Goal: Task Accomplishment & Management: Use online tool/utility

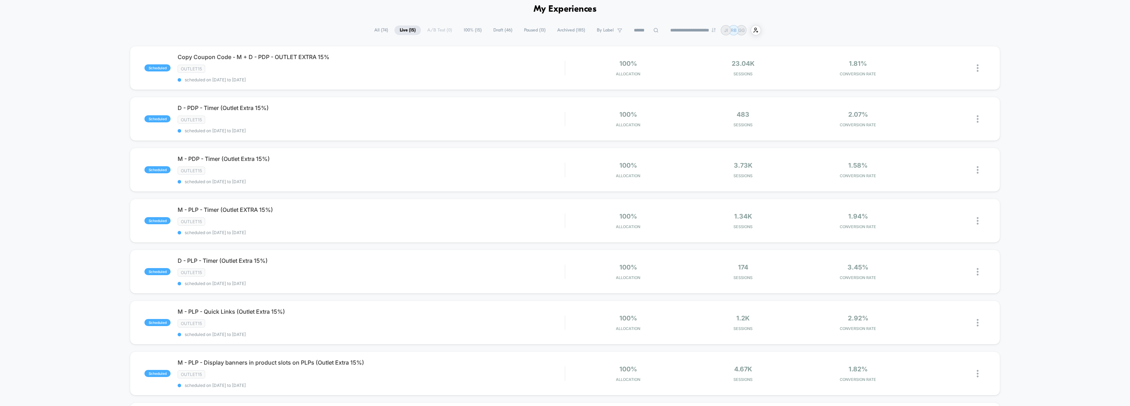
scroll to position [44, 0]
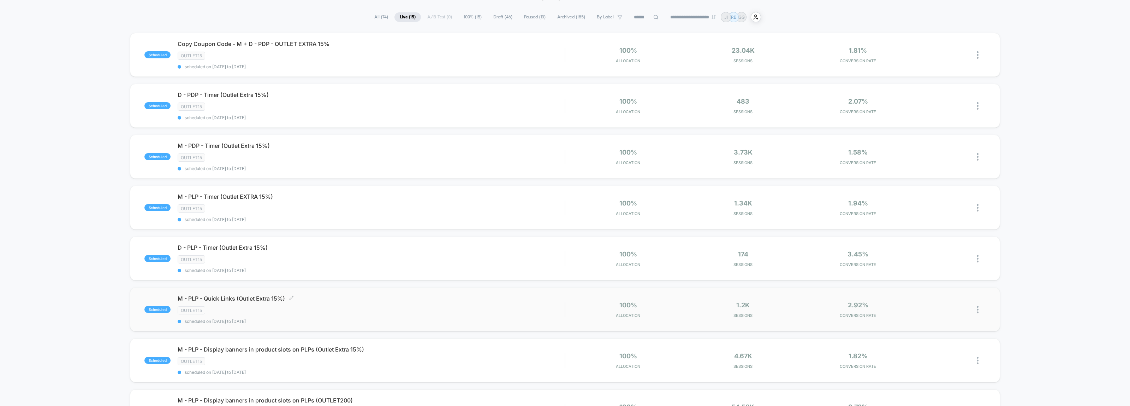
click at [353, 296] on span "M - PLP - Quick Links (Outlet Extra 15%) Click to edit experience details" at bounding box center [371, 298] width 387 height 7
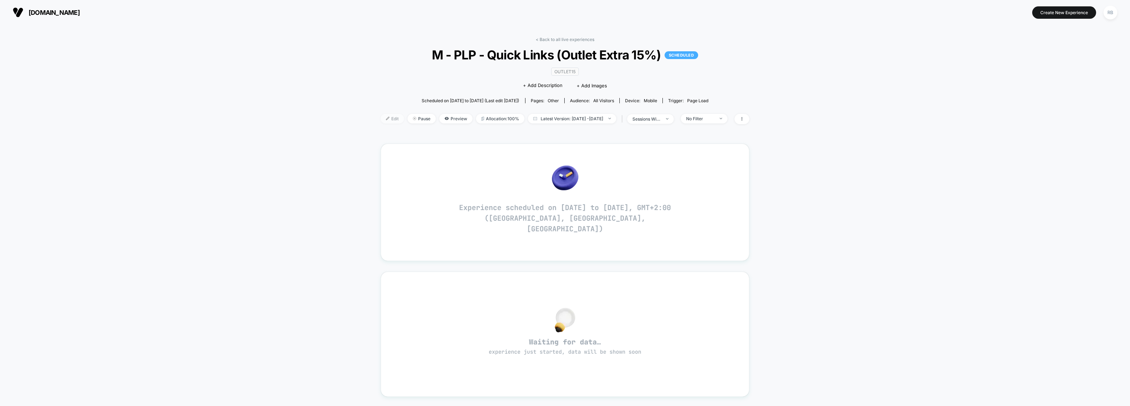
click at [381, 118] on span "Edit" at bounding box center [392, 119] width 23 height 10
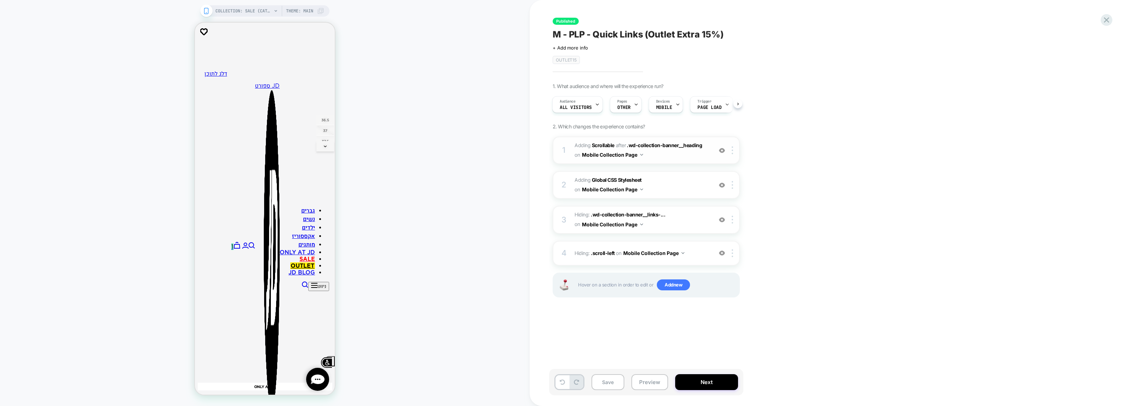
click at [682, 157] on span "#_loomi_addon_1713205497260_dup1713775041_dup1717768092_dup1718034390_dup173073…" at bounding box center [642, 150] width 135 height 19
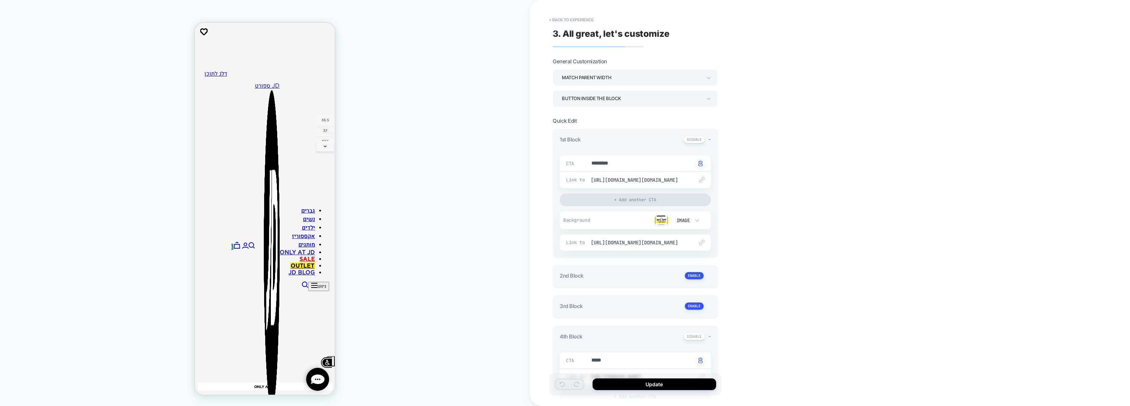
click at [663, 220] on img at bounding box center [662, 220] width 14 height 11
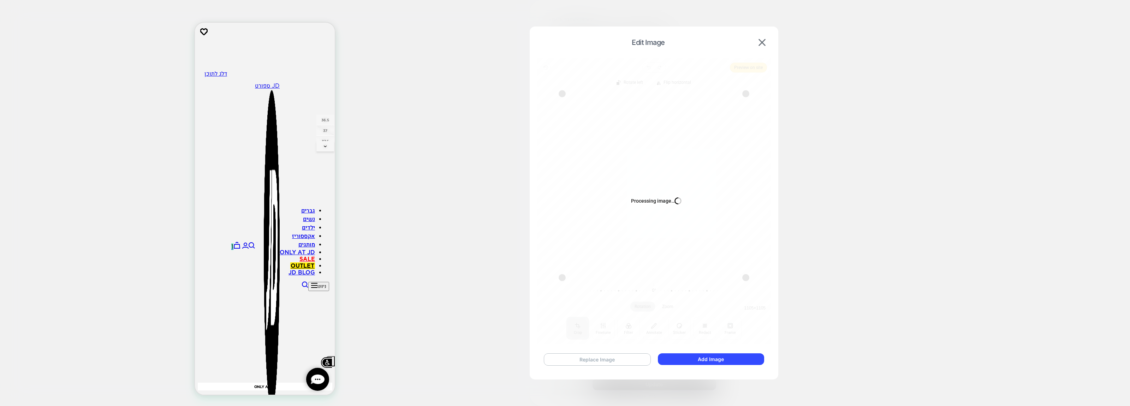
click at [576, 357] on button "Replace Image" at bounding box center [597, 359] width 107 height 12
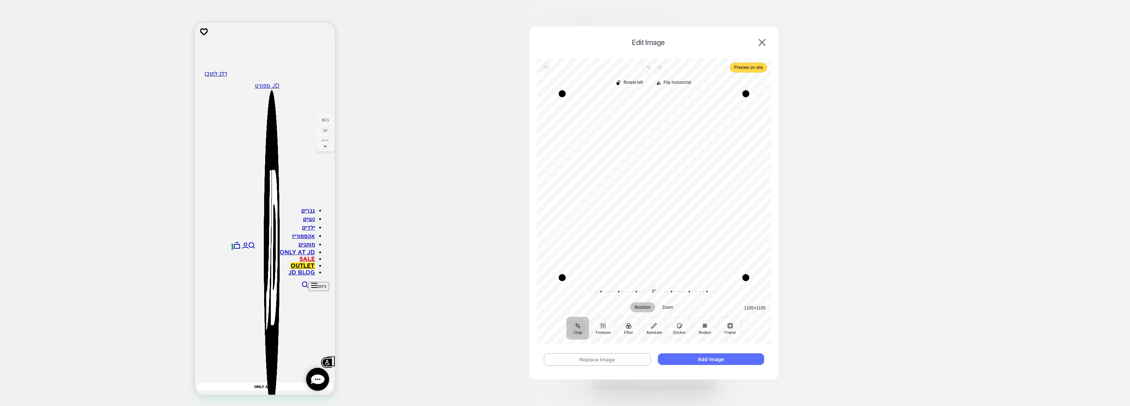
click at [705, 357] on button "Add Image" at bounding box center [711, 359] width 106 height 12
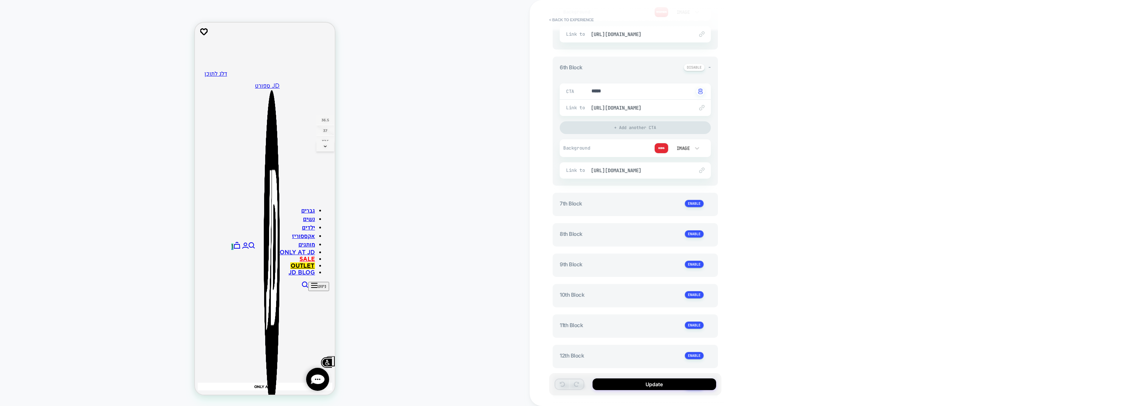
scroll to position [662, 0]
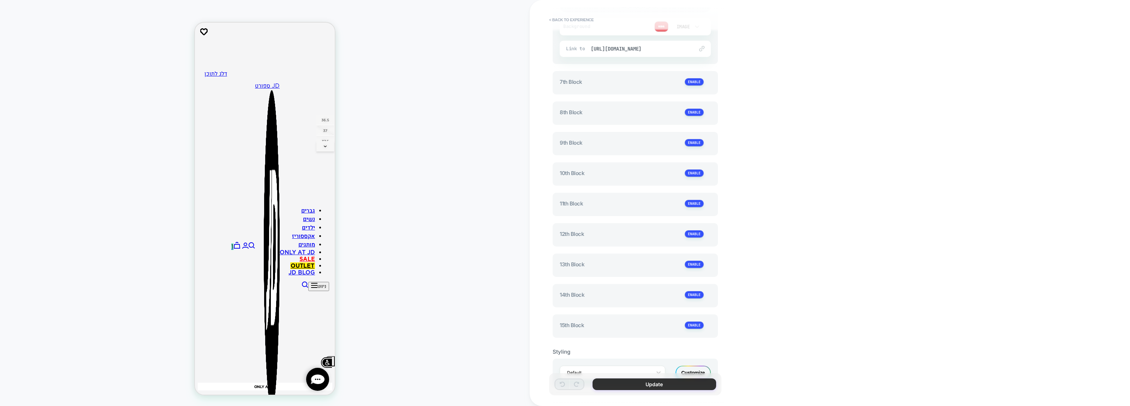
click at [659, 386] on button "Update" at bounding box center [655, 384] width 124 height 12
type textarea "*"
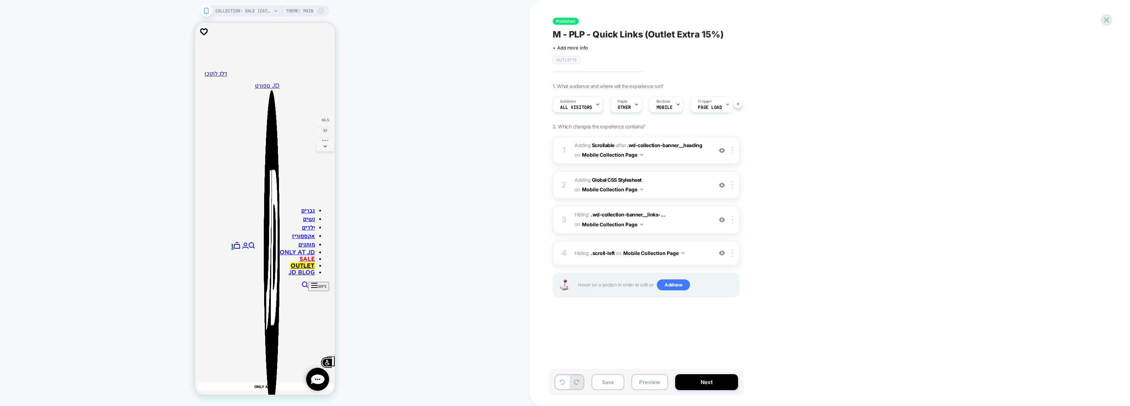
scroll to position [0, 0]
click at [686, 385] on button "Next" at bounding box center [706, 382] width 63 height 16
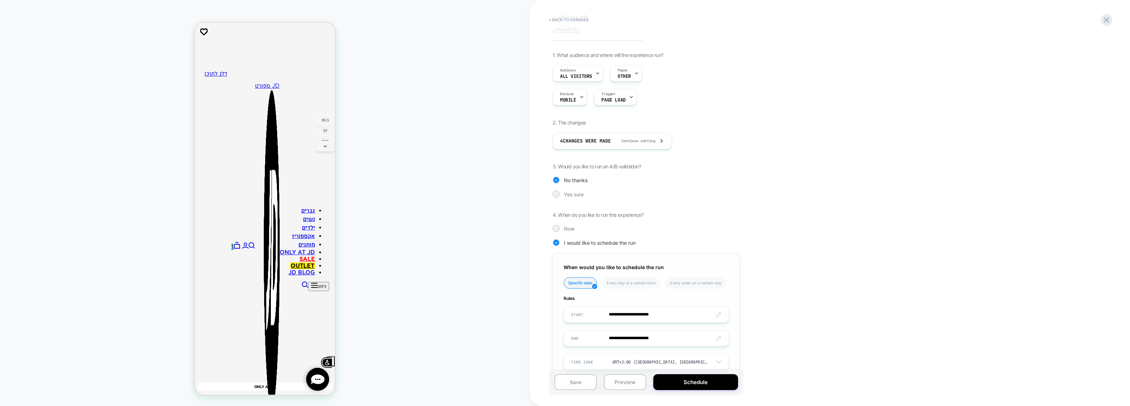
scroll to position [67, 0]
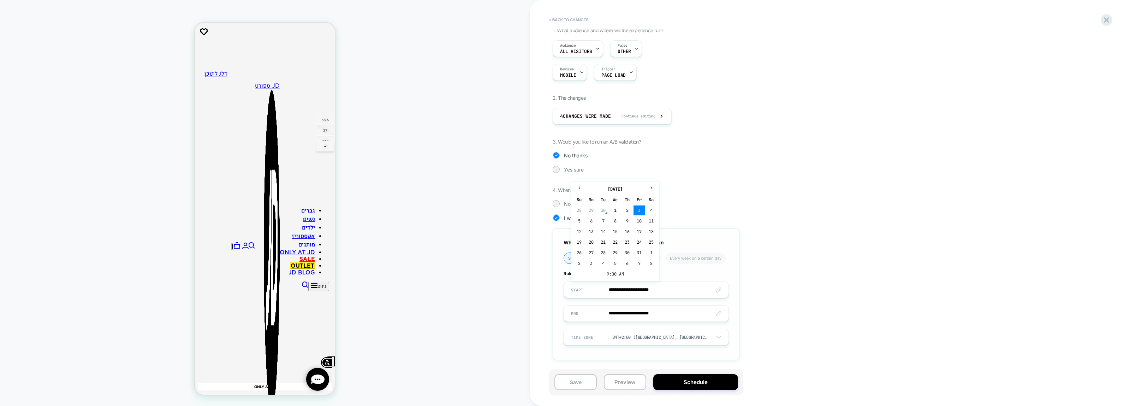
click at [631, 284] on input "**********" at bounding box center [646, 289] width 165 height 17
click at [641, 211] on td "3" at bounding box center [639, 210] width 11 height 10
click at [639, 315] on input "**********" at bounding box center [646, 313] width 165 height 17
click at [635, 316] on input "**********" at bounding box center [646, 313] width 165 height 17
click at [829, 289] on div "**********" at bounding box center [685, 203] width 311 height 406
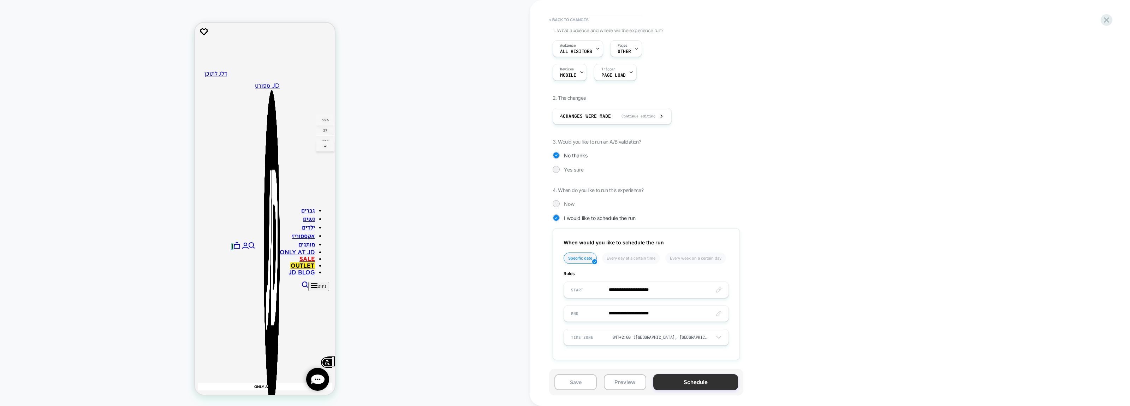
click at [686, 382] on button "Schedule" at bounding box center [695, 382] width 85 height 16
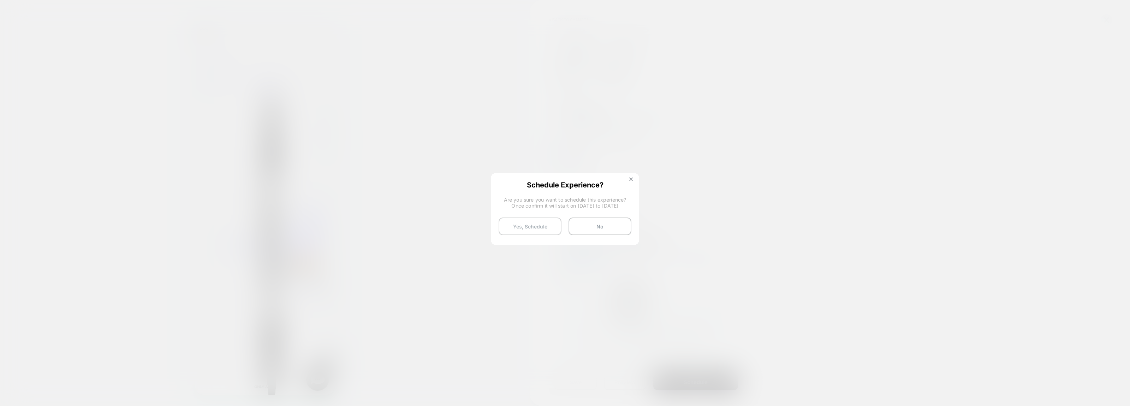
click at [529, 230] on button "Yes, Schedule" at bounding box center [530, 226] width 63 height 18
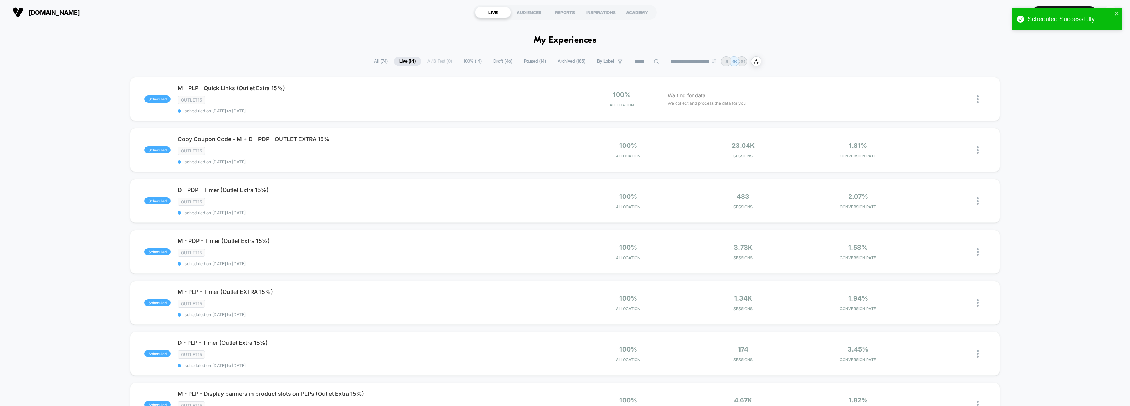
scroll to position [221, 0]
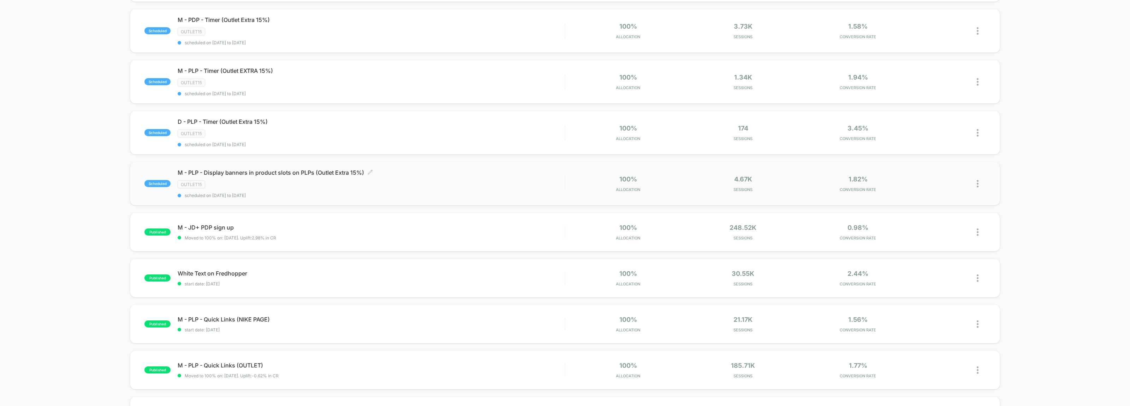
click at [313, 180] on div "OUTLET15" at bounding box center [371, 184] width 387 height 8
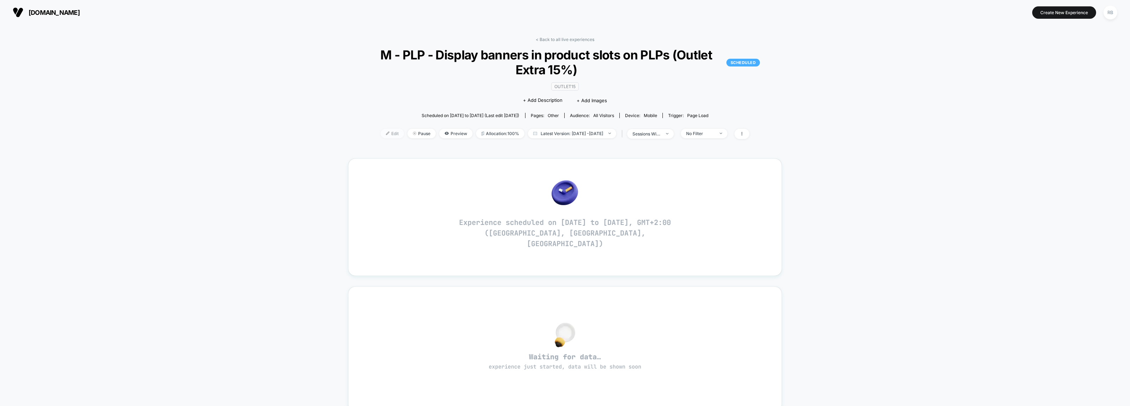
click at [381, 135] on span "Edit" at bounding box center [392, 134] width 23 height 10
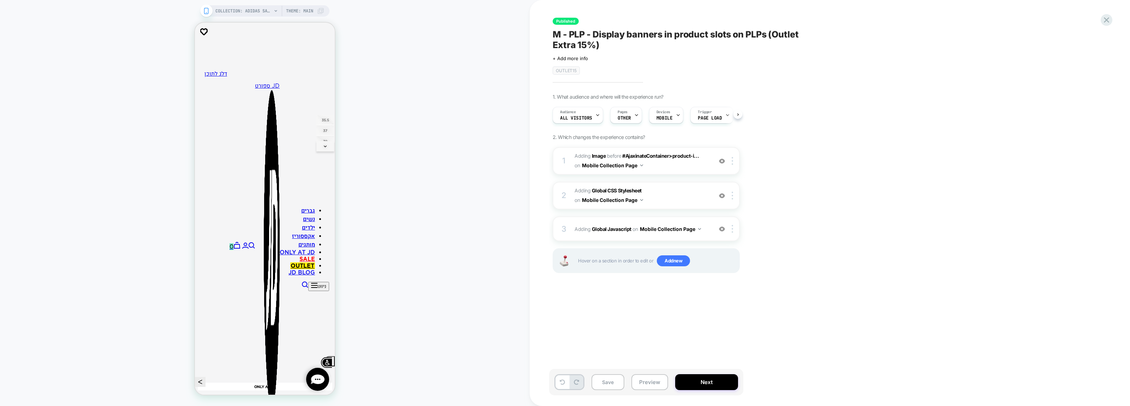
scroll to position [0, 0]
click at [671, 170] on span "#_loomi_addon_1732209690184_dup1732454053_dup1733641019_dup1752042035_dup175266…" at bounding box center [642, 160] width 135 height 19
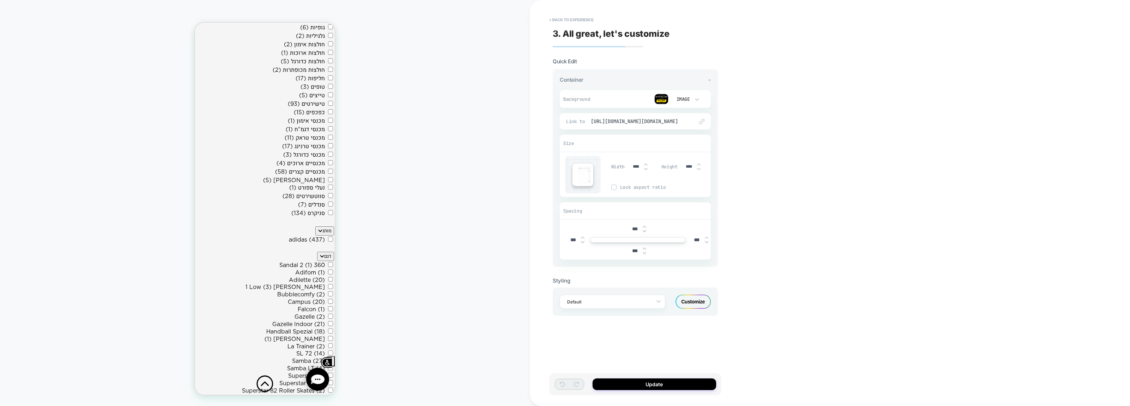
scroll to position [657, 0]
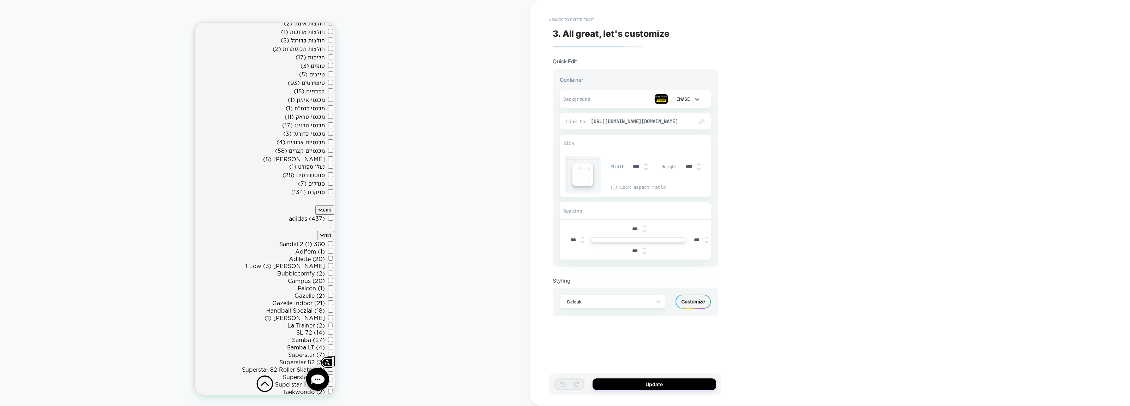
click at [681, 99] on div "Image" at bounding box center [682, 99] width 15 height 6
click at [663, 102] on div at bounding box center [565, 203] width 1130 height 406
click at [662, 100] on img at bounding box center [662, 99] width 14 height 11
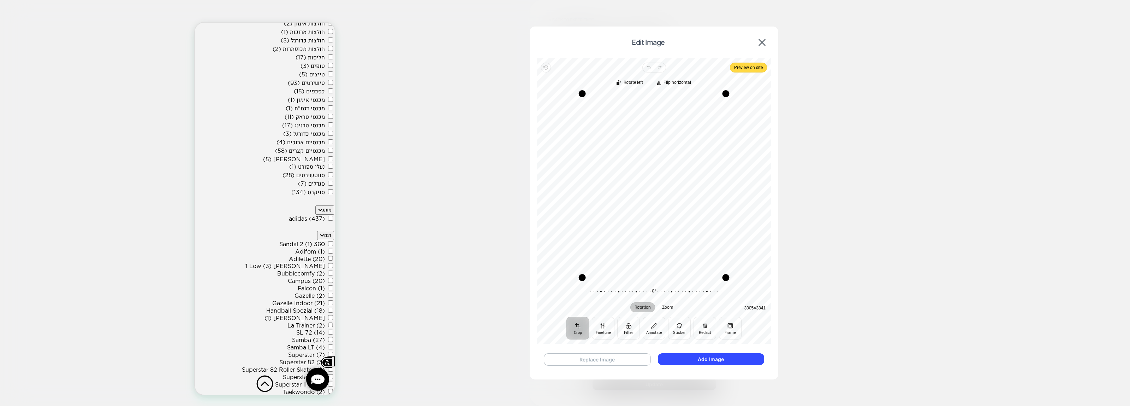
click at [583, 357] on button "Replace Image" at bounding box center [597, 359] width 107 height 12
click at [690, 357] on button "Add Image" at bounding box center [711, 359] width 106 height 12
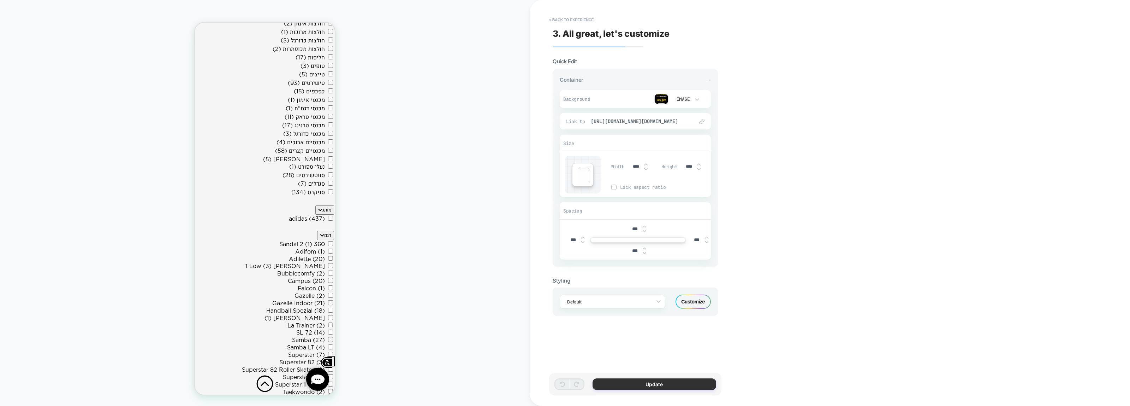
click at [673, 385] on button "Update" at bounding box center [655, 384] width 124 height 12
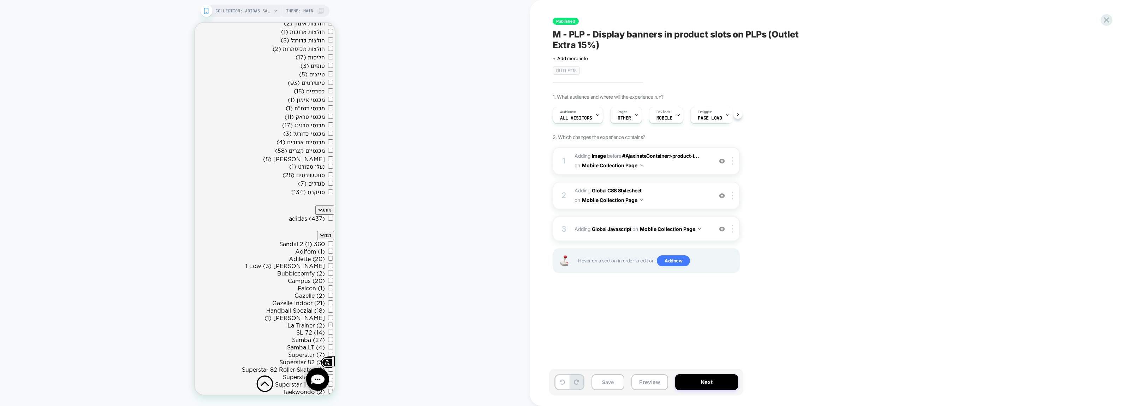
scroll to position [0, 0]
click at [671, 385] on div "Save Preview Next" at bounding box center [646, 381] width 194 height 26
click at [695, 382] on button "Next" at bounding box center [706, 382] width 63 height 16
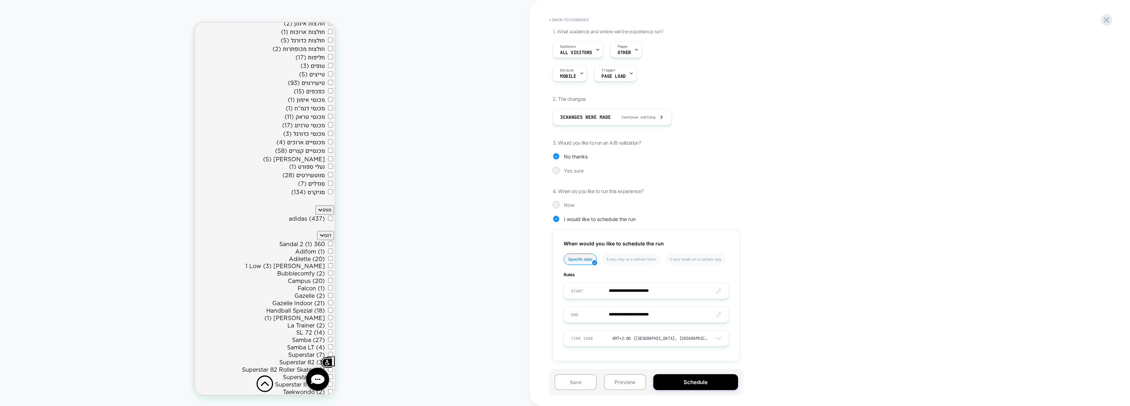
scroll to position [67, 0]
click at [705, 387] on button "Schedule" at bounding box center [695, 382] width 85 height 16
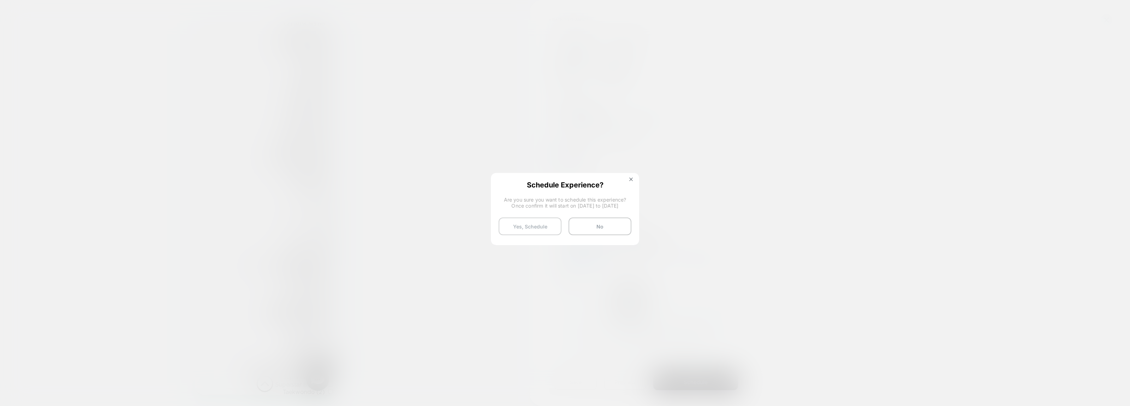
click at [529, 228] on button "Yes, Schedule" at bounding box center [530, 226] width 63 height 18
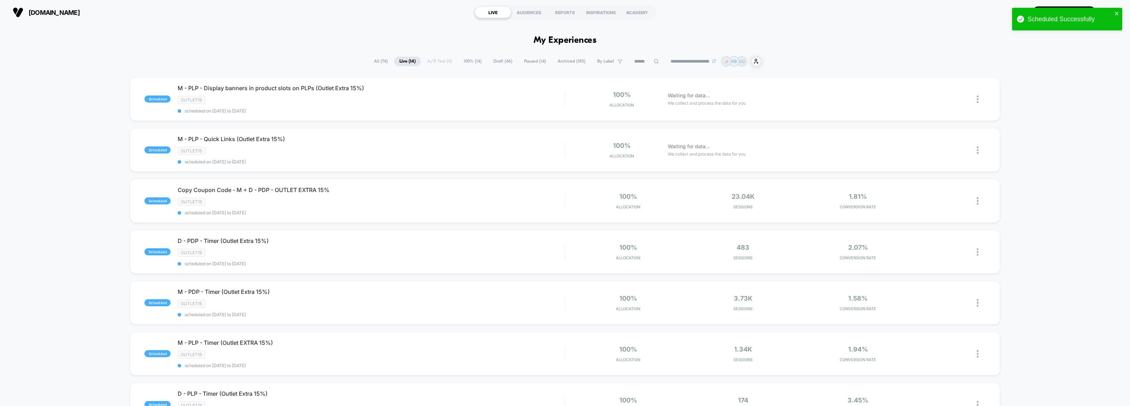
click at [653, 58] on div at bounding box center [646, 61] width 35 height 8
click at [647, 58] on input at bounding box center [646, 61] width 71 height 8
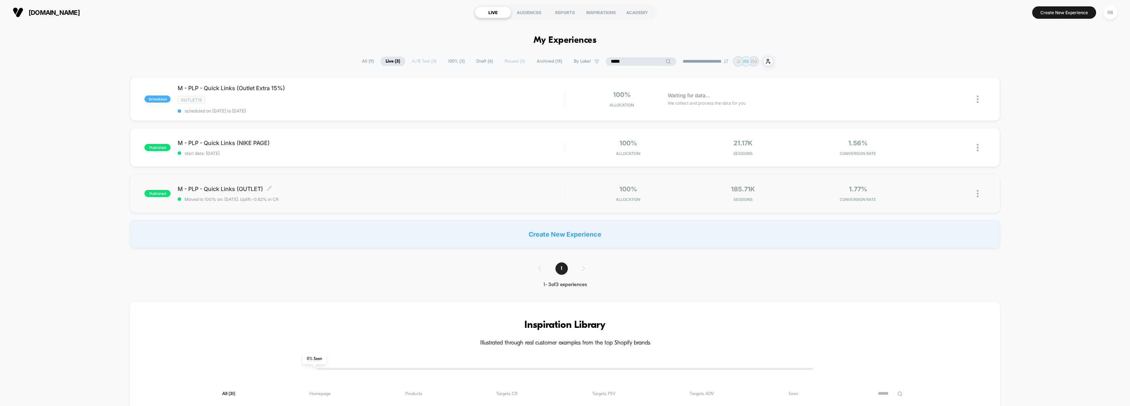
type input "*****"
click at [324, 196] on span "Moved to 100% on: 2/20/2025 . Uplift: -0.62% in CR" at bounding box center [371, 198] width 387 height 5
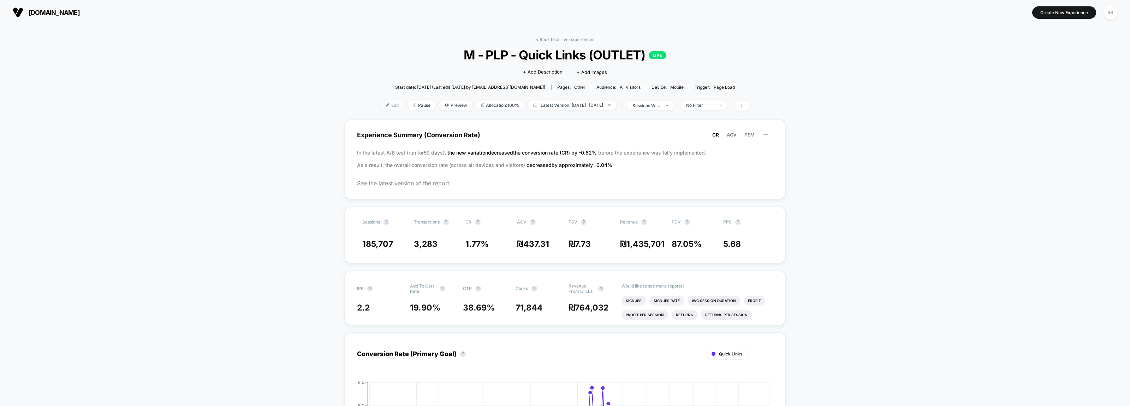
click at [381, 103] on span "Edit" at bounding box center [392, 105] width 23 height 10
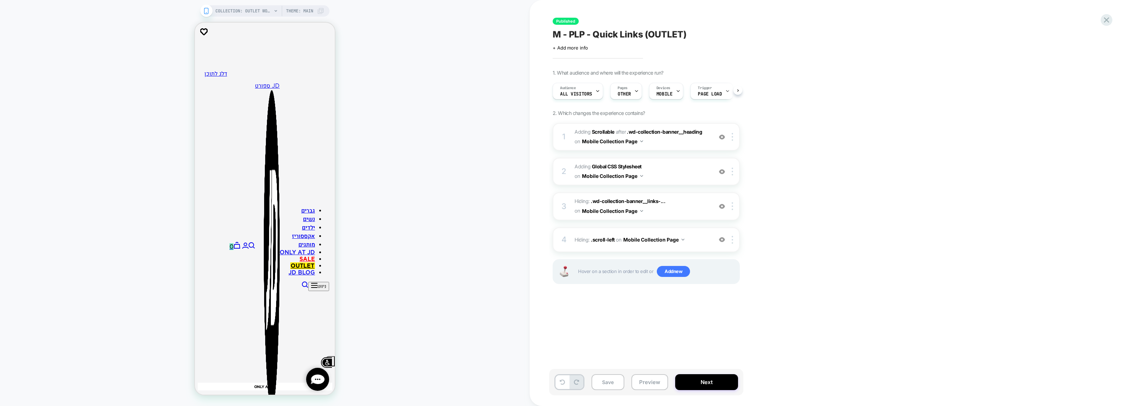
scroll to position [0, 0]
click at [1111, 16] on icon at bounding box center [1107, 20] width 10 height 10
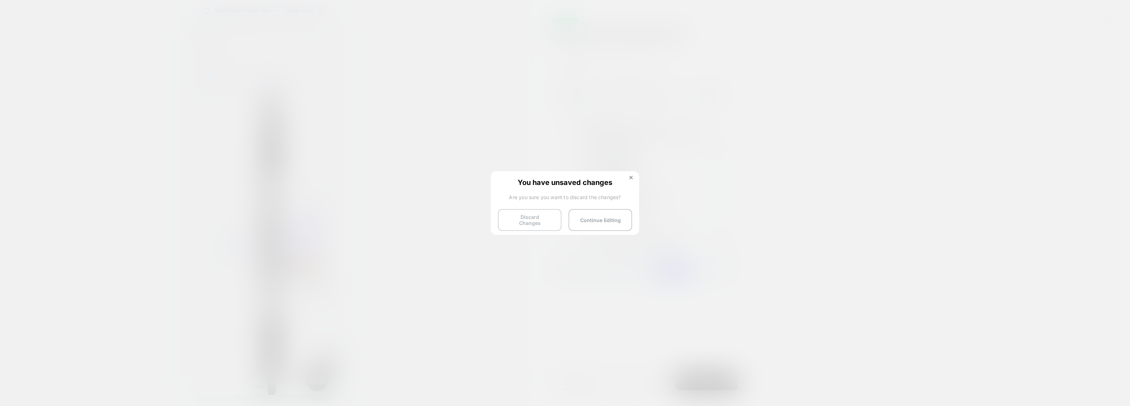
click at [541, 219] on button "Discard Changes" at bounding box center [530, 220] width 64 height 22
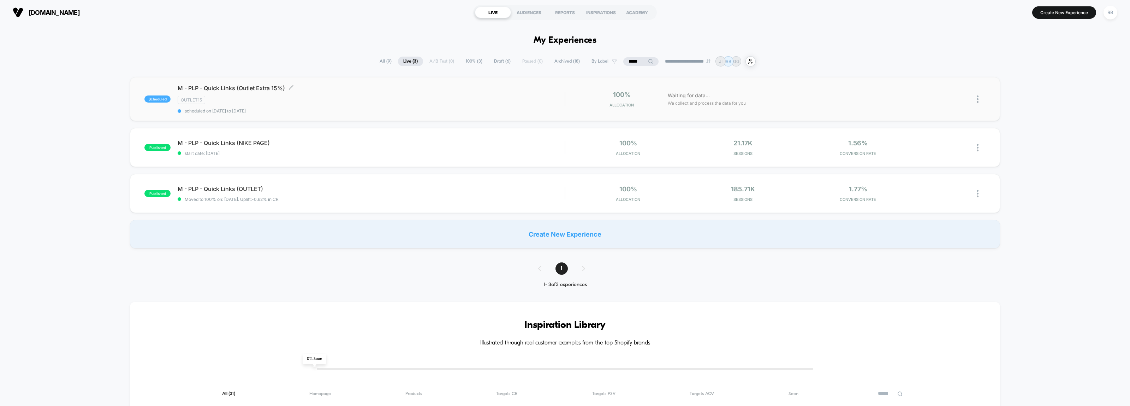
click at [350, 103] on div "M - PLP - Quick Links (Outlet Extra 15%) Click to edit experience details Click…" at bounding box center [371, 98] width 387 height 29
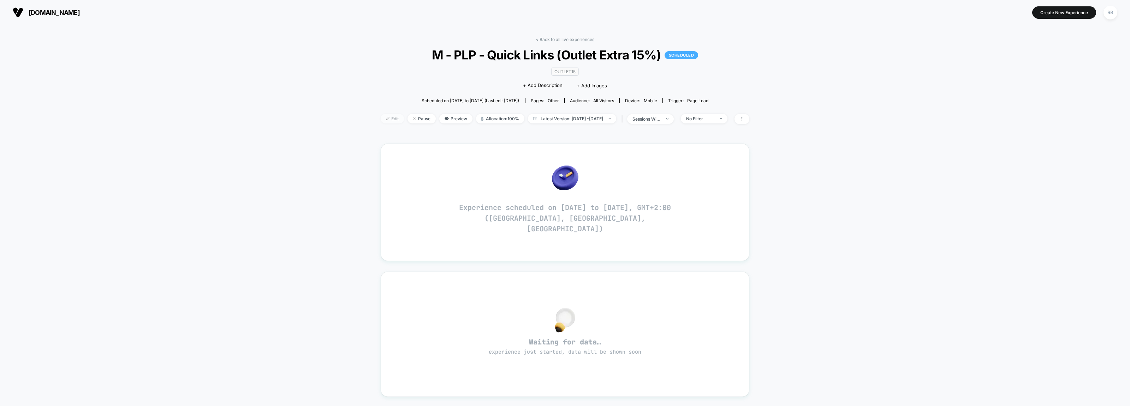
click at [381, 117] on span "Edit" at bounding box center [392, 119] width 23 height 10
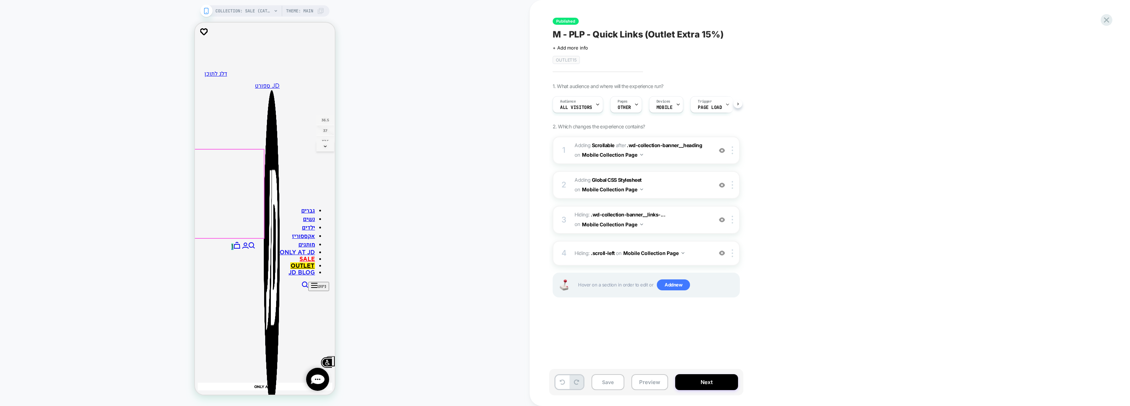
scroll to position [0, 0]
click at [1108, 18] on icon at bounding box center [1106, 19] width 5 height 5
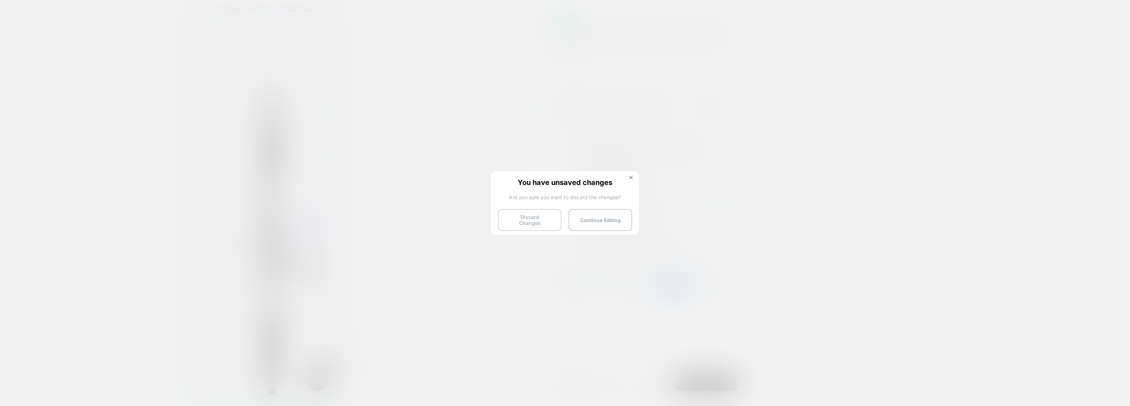
click at [550, 226] on button "Discard Changes" at bounding box center [530, 220] width 64 height 22
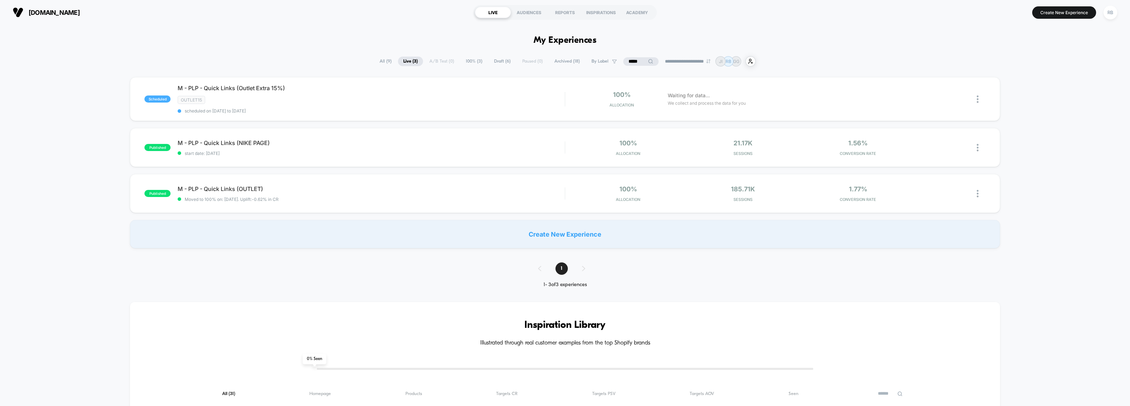
click at [632, 61] on input "*****" at bounding box center [640, 61] width 35 height 8
click at [632, 61] on input "*****" at bounding box center [641, 61] width 71 height 8
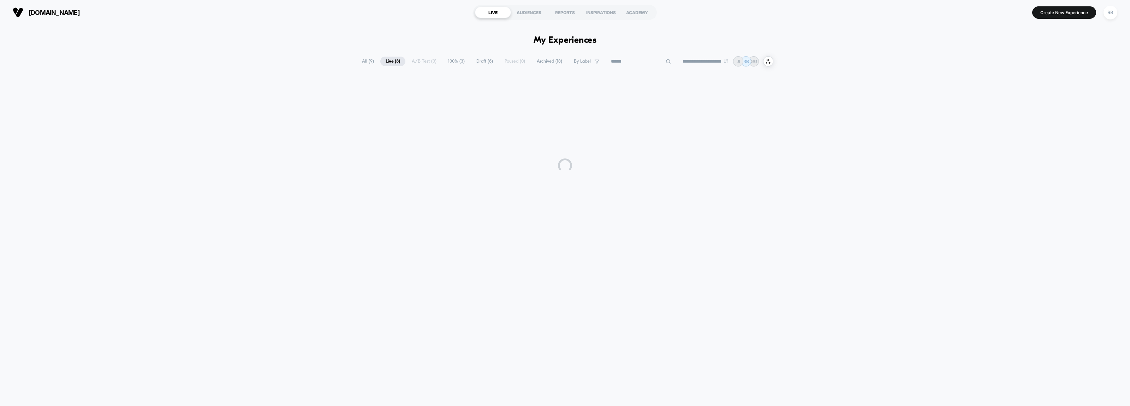
drag, startPoint x: 584, startPoint y: 60, endPoint x: 580, endPoint y: 65, distance: 5.5
click at [584, 60] on span "By Label" at bounding box center [582, 61] width 17 height 5
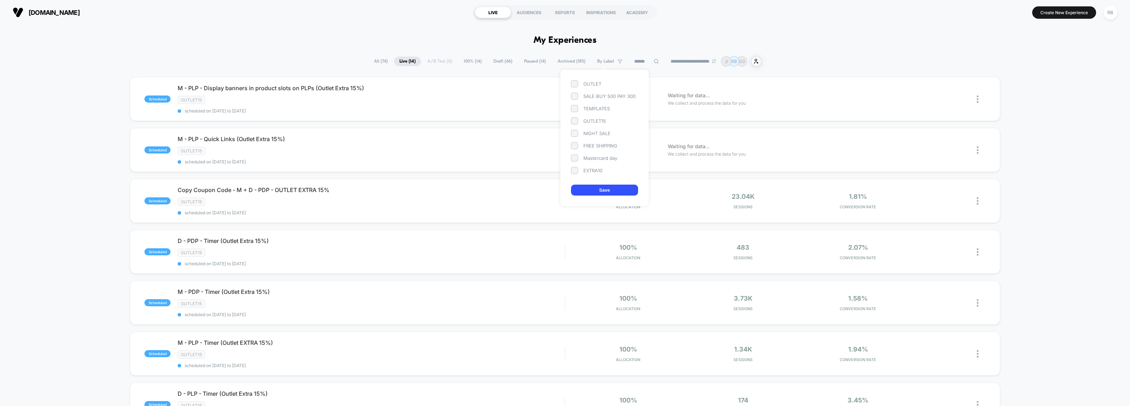
click at [593, 159] on div "Mastercard day" at bounding box center [604, 157] width 67 height 7
click at [605, 188] on button "Save" at bounding box center [604, 189] width 67 height 11
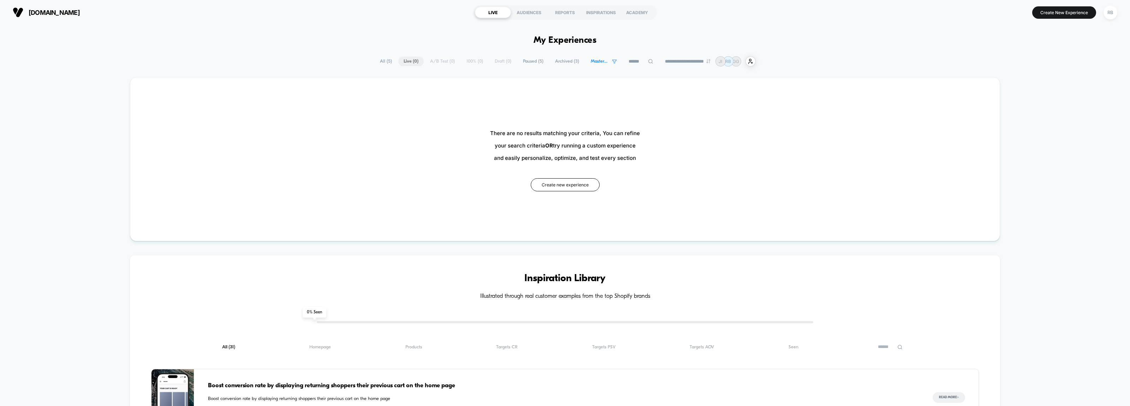
click at [383, 61] on span "All ( 5 )" at bounding box center [386, 62] width 23 height 10
click at [380, 62] on span "All ( 5 )" at bounding box center [386, 62] width 23 height 10
click at [600, 64] on span "Mastercard day" at bounding box center [600, 61] width 18 height 5
click at [598, 63] on span "Mastercard day" at bounding box center [600, 61] width 18 height 5
click at [591, 161] on div "OUTLET SALE BUY 500 PAY 300 TEMPLATES OUTLET15 NIGHT SALE FREE SHIPPING Masterc…" at bounding box center [598, 127] width 67 height 94
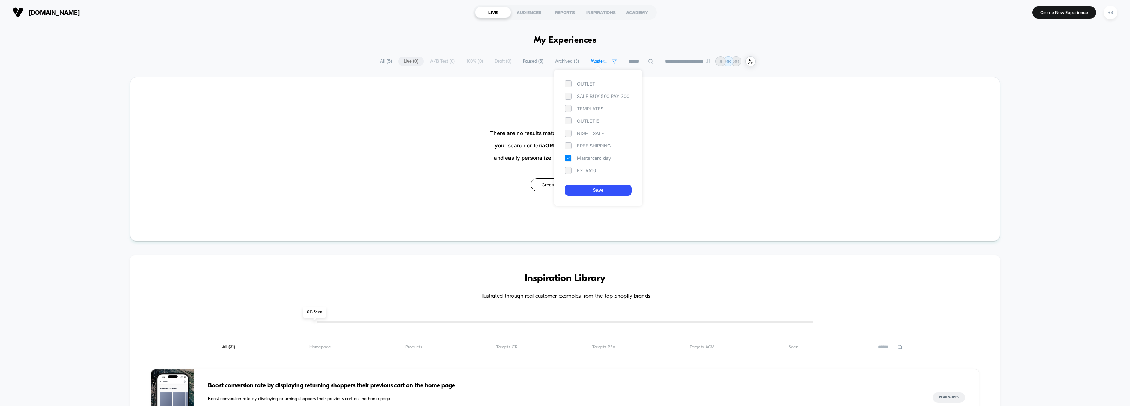
click at [591, 159] on div "Mastercard day" at bounding box center [598, 157] width 67 height 7
click at [589, 185] on button "Save" at bounding box center [598, 189] width 67 height 11
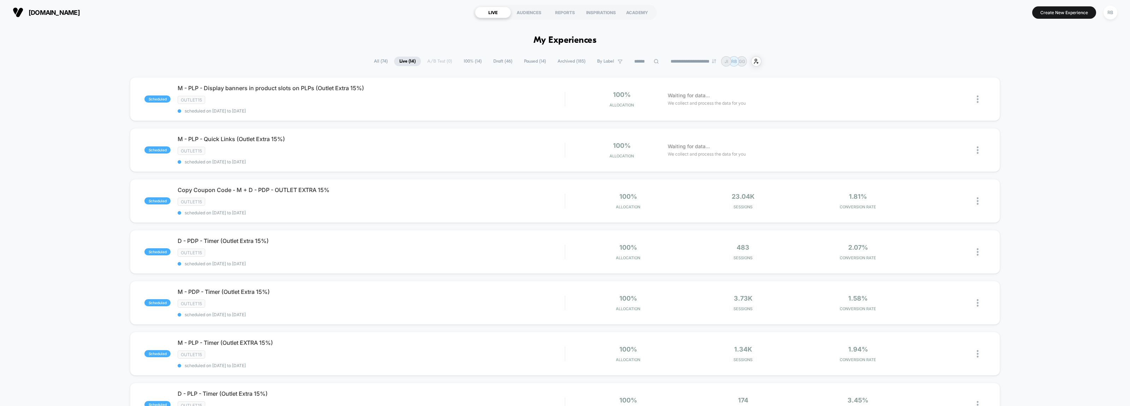
click at [386, 60] on span "All ( 74 )" at bounding box center [381, 62] width 24 height 10
click at [616, 58] on span "By Label" at bounding box center [610, 62] width 36 height 10
click at [594, 157] on div "Mastercard day" at bounding box center [604, 157] width 67 height 7
click at [602, 188] on button "Save" at bounding box center [604, 189] width 67 height 11
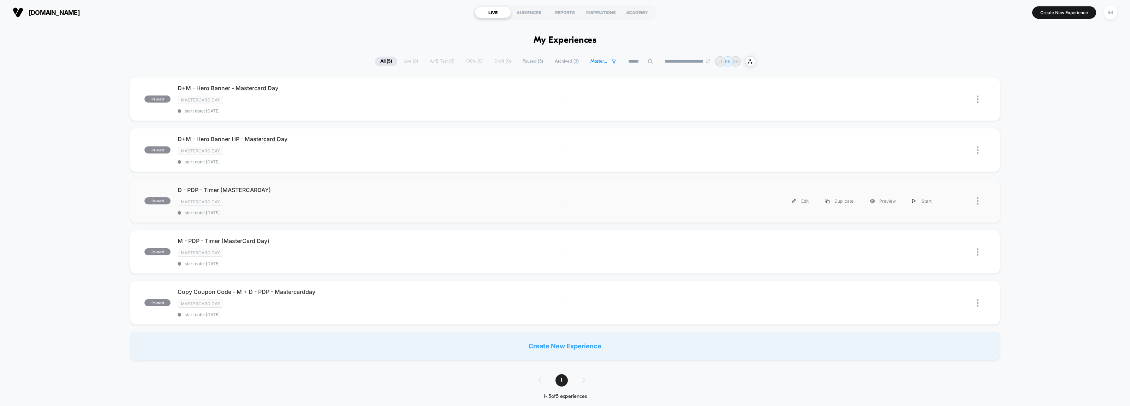
click at [277, 184] on div "paused D - PDP - Timer (MASTERCARDAY) Mastercard day start date: 9/3/2025 Edit …" at bounding box center [565, 201] width 870 height 44
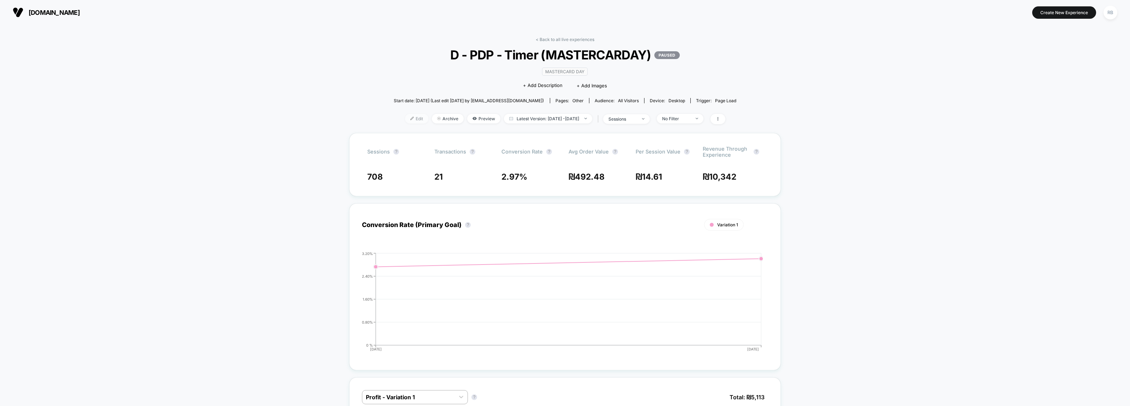
click at [405, 118] on span "Edit" at bounding box center [416, 119] width 23 height 10
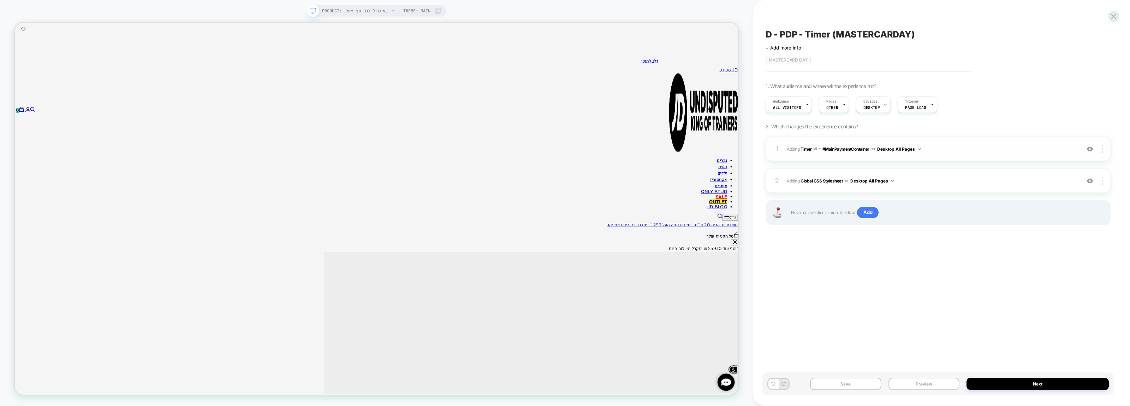
click at [981, 150] on span "#_loomi_addon_1721891830873_dup1723037992_dup1728824585_dup1730728466_dup173606…" at bounding box center [932, 148] width 290 height 9
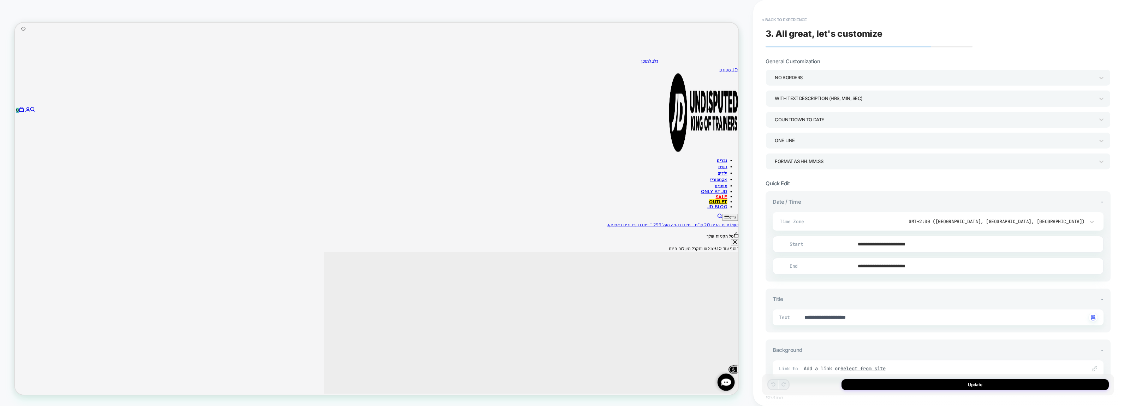
click at [930, 243] on input "**********" at bounding box center [937, 244] width 330 height 17
click at [863, 144] on span "›" at bounding box center [860, 141] width 11 height 5
click at [850, 173] on td "10" at bounding box center [848, 175] width 11 height 10
type textarea "*"
type input "**********"
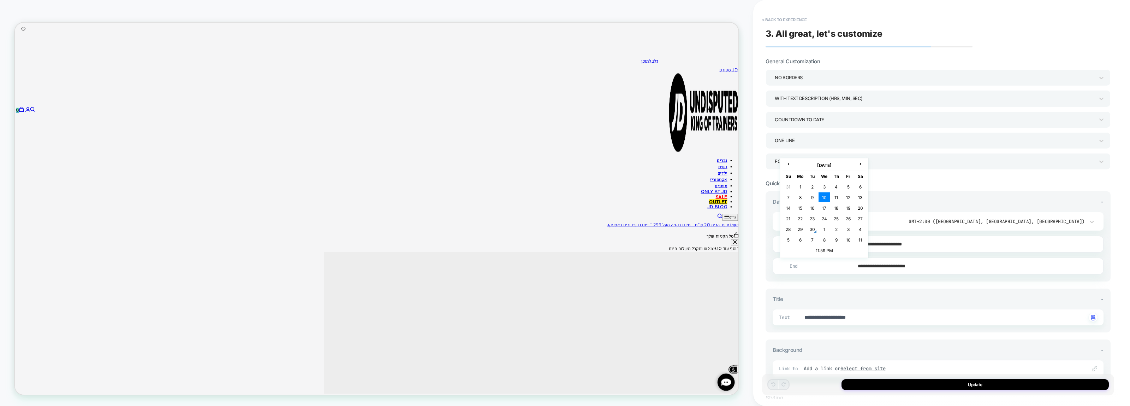
click at [876, 270] on input "**********" at bounding box center [937, 266] width 330 height 17
click at [825, 195] on td "10" at bounding box center [824, 197] width 11 height 10
drag, startPoint x: 875, startPoint y: 271, endPoint x: 874, endPoint y: 212, distance: 58.6
click at [875, 271] on input "**********" at bounding box center [937, 266] width 330 height 17
click at [862, 165] on span "›" at bounding box center [860, 163] width 11 height 5
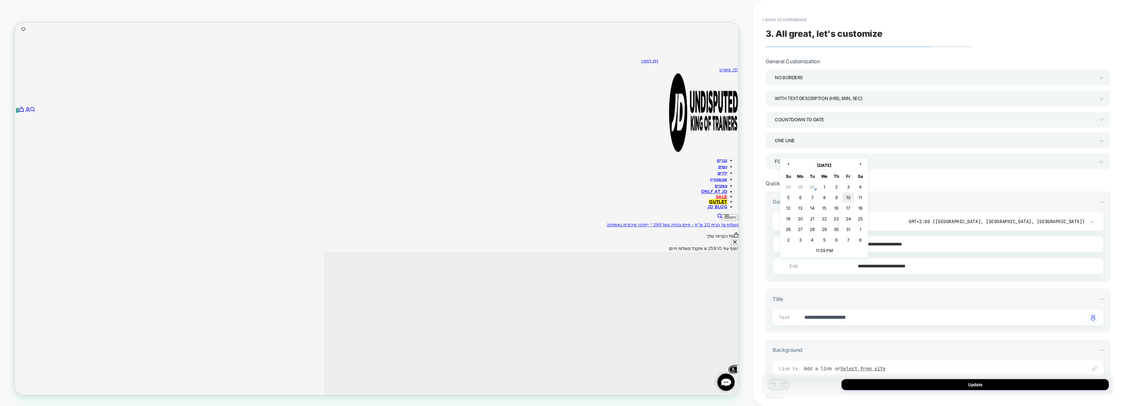
click at [853, 196] on td "10" at bounding box center [848, 197] width 11 height 10
type textarea "*"
type input "**********"
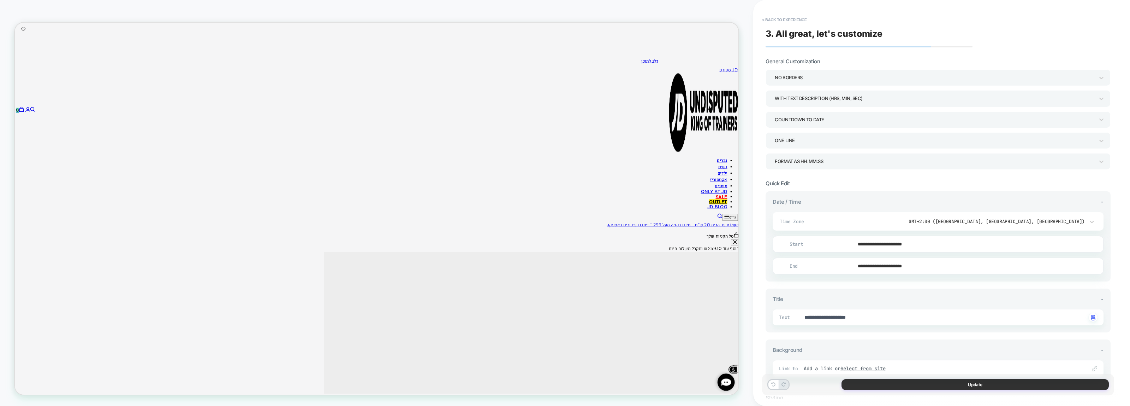
click at [963, 385] on button "Update" at bounding box center [975, 384] width 267 height 11
type textarea "*"
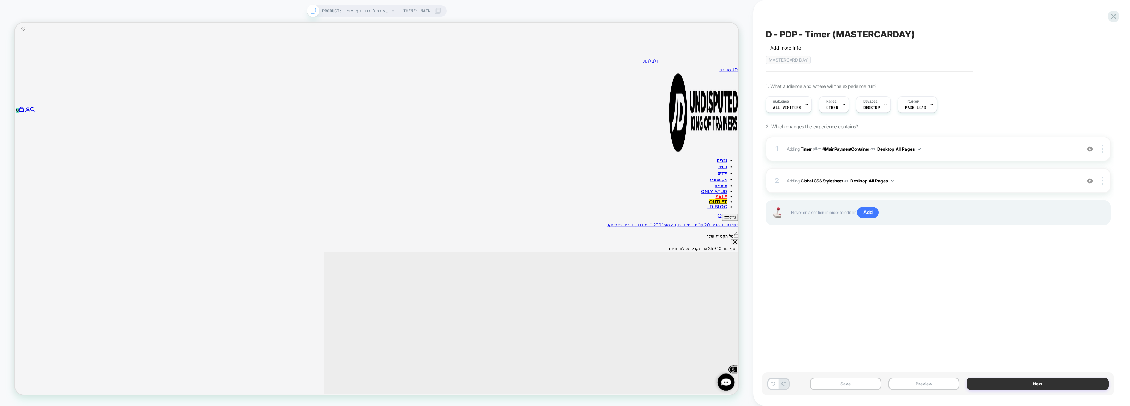
click at [1004, 381] on button "Next" at bounding box center [1038, 383] width 142 height 12
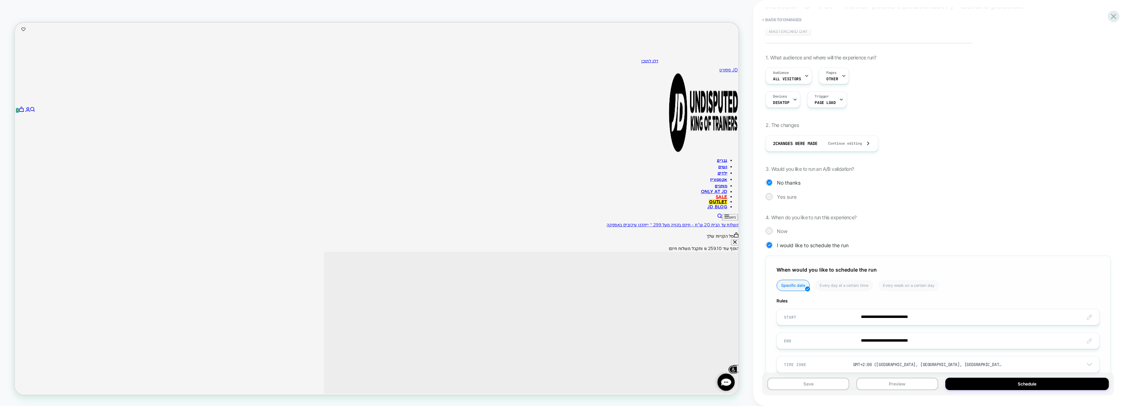
scroll to position [57, 0]
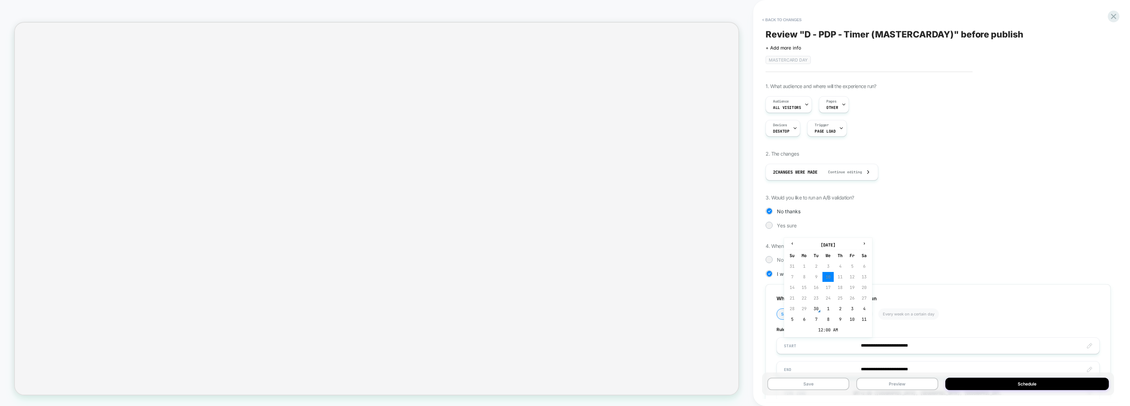
click at [864, 240] on span "›" at bounding box center [864, 243] width 11 height 6
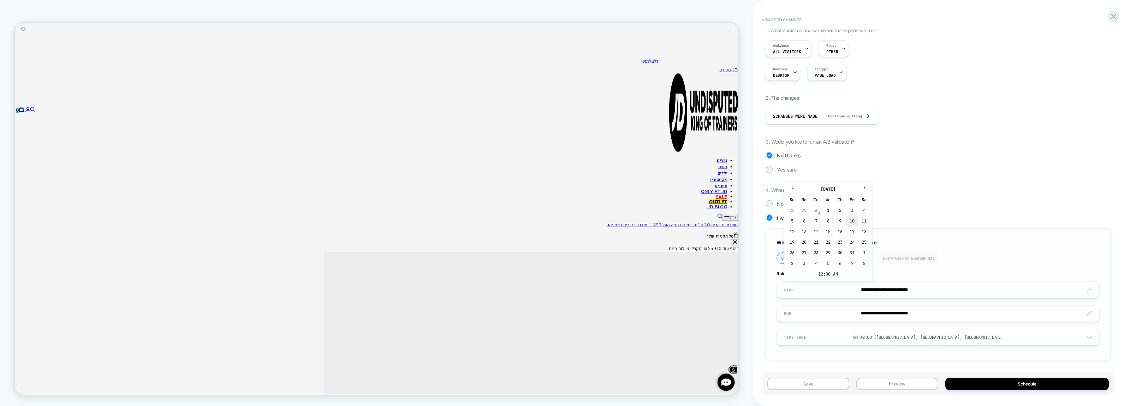
click at [852, 219] on td "10" at bounding box center [852, 221] width 11 height 10
type input "**********"
click at [887, 312] on input "**********" at bounding box center [938, 313] width 322 height 17
click at [999, 386] on button "Schedule" at bounding box center [1028, 383] width 164 height 12
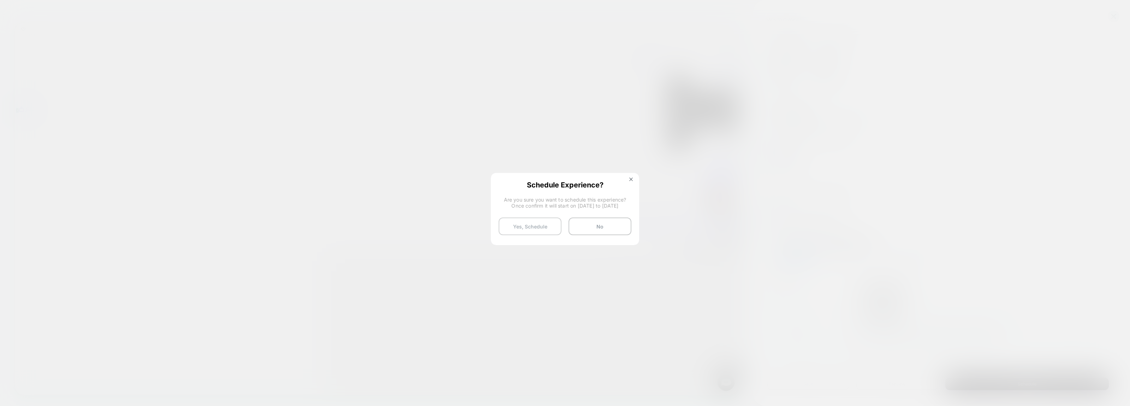
click at [532, 230] on button "Yes, Schedule" at bounding box center [530, 226] width 63 height 18
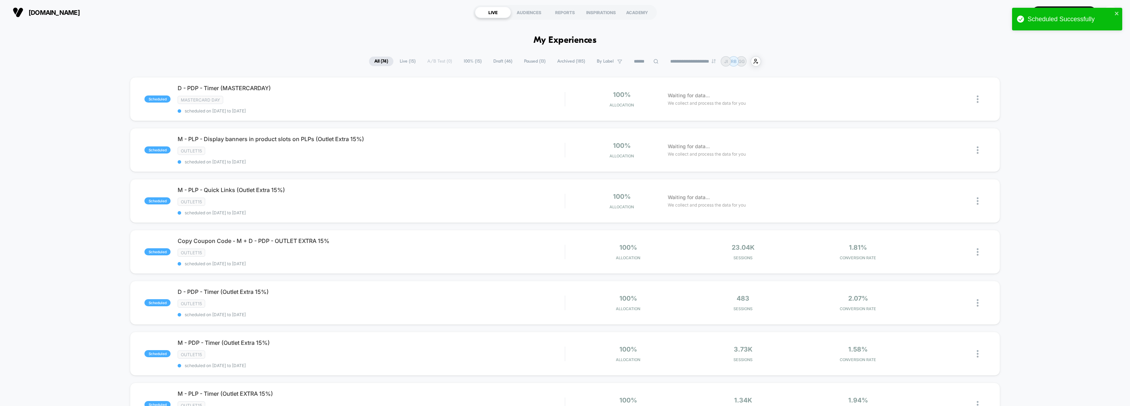
click at [601, 59] on span "By Label" at bounding box center [605, 61] width 17 height 5
click at [581, 105] on div "Mastercard day" at bounding box center [604, 108] width 67 height 7
click at [606, 187] on button "Save" at bounding box center [604, 189] width 67 height 11
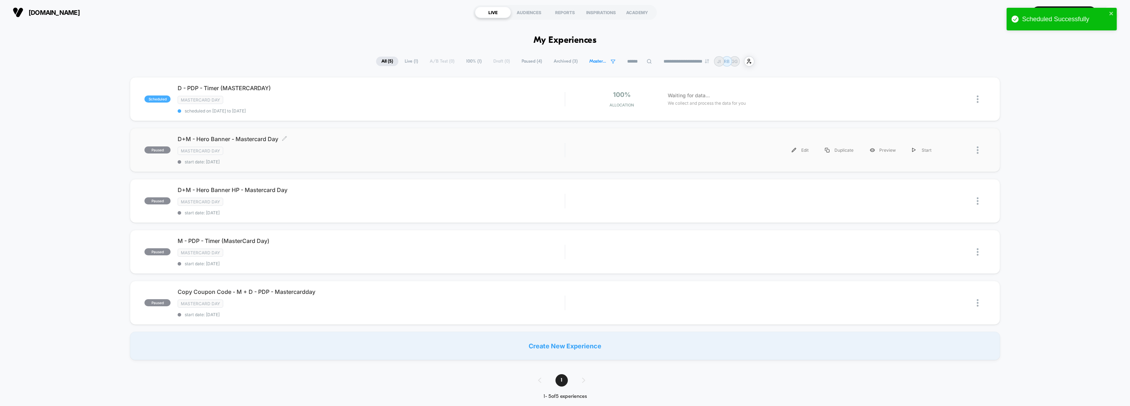
click at [377, 148] on div "Mastercard day" at bounding box center [371, 151] width 387 height 8
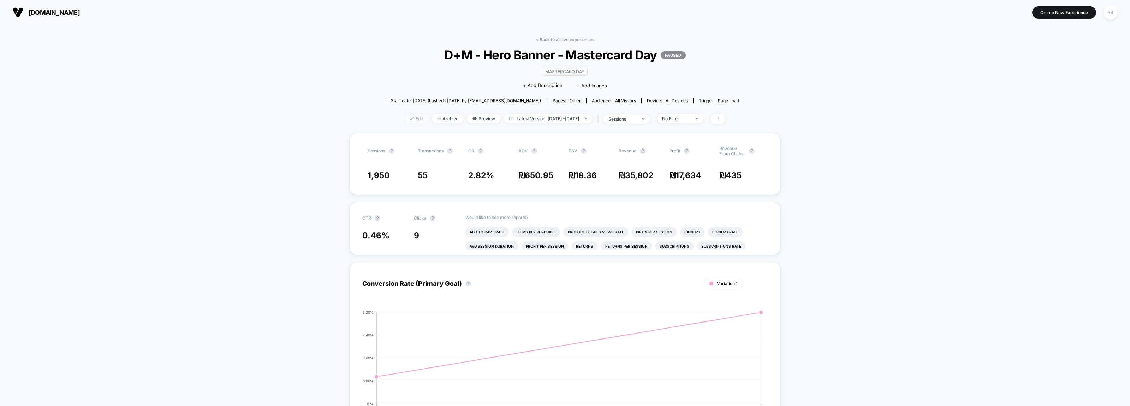
click at [407, 119] on span "Edit" at bounding box center [416, 119] width 23 height 10
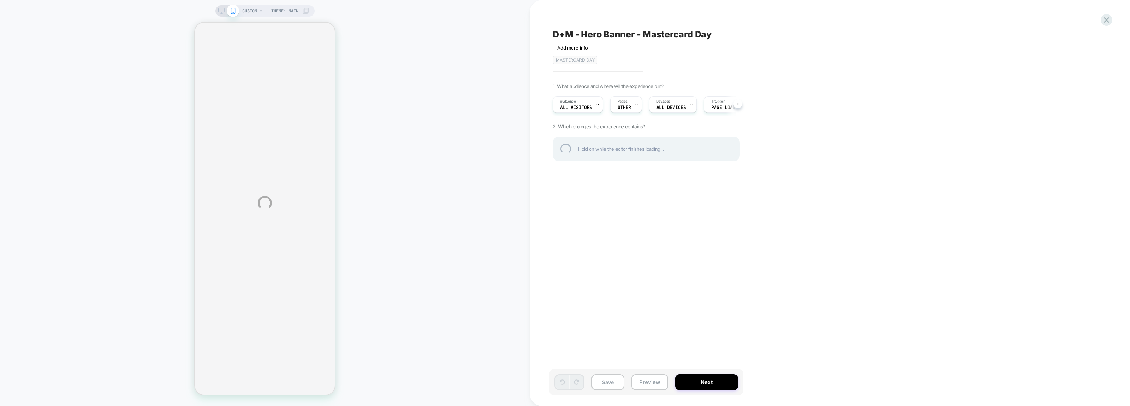
drag, startPoint x: 692, startPoint y: 77, endPoint x: 566, endPoint y: 269, distance: 229.8
click at [566, 269] on div "CUSTOM Theme: MAIN D+M - Hero Banner - Mastercard Day Click to edit experience …" at bounding box center [565, 203] width 1130 height 406
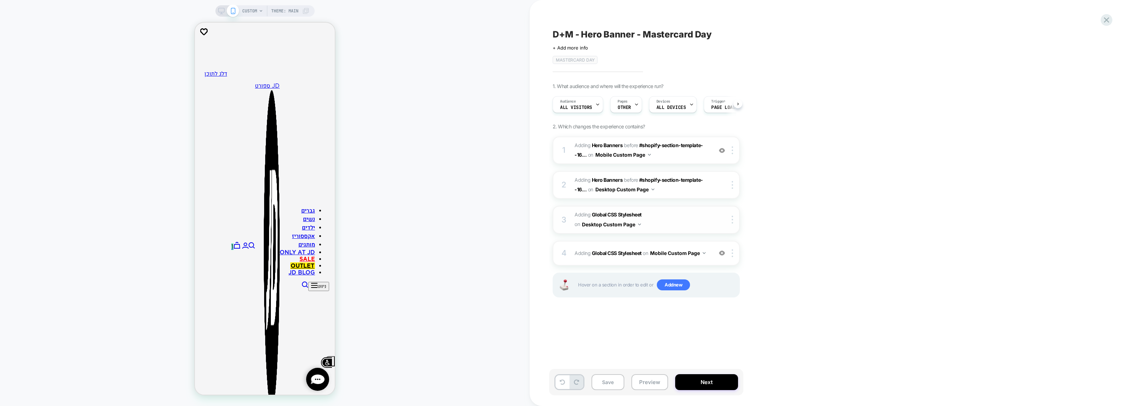
scroll to position [0, 0]
click at [694, 156] on span "#_loomi_addon_1749454975003_dup1749717728 Adding Hero Banners BEFORE #shopify-s…" at bounding box center [642, 150] width 135 height 19
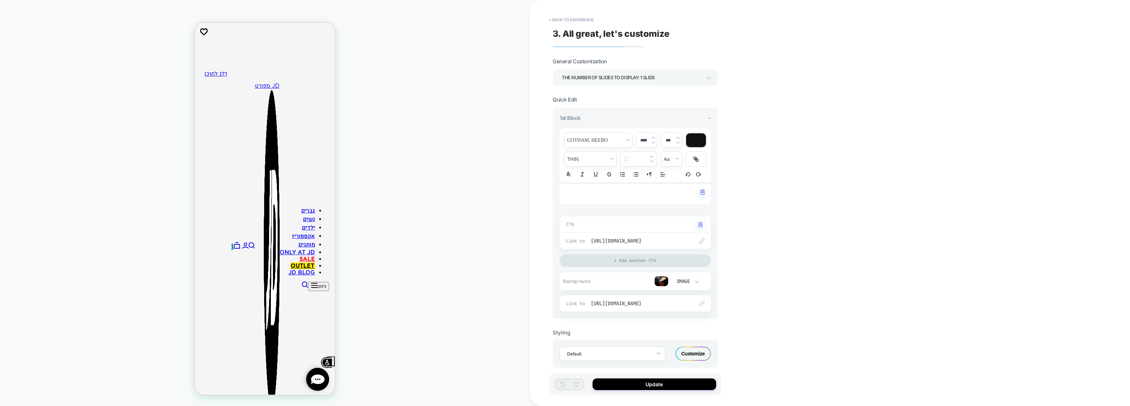
click at [663, 280] on img at bounding box center [662, 281] width 14 height 11
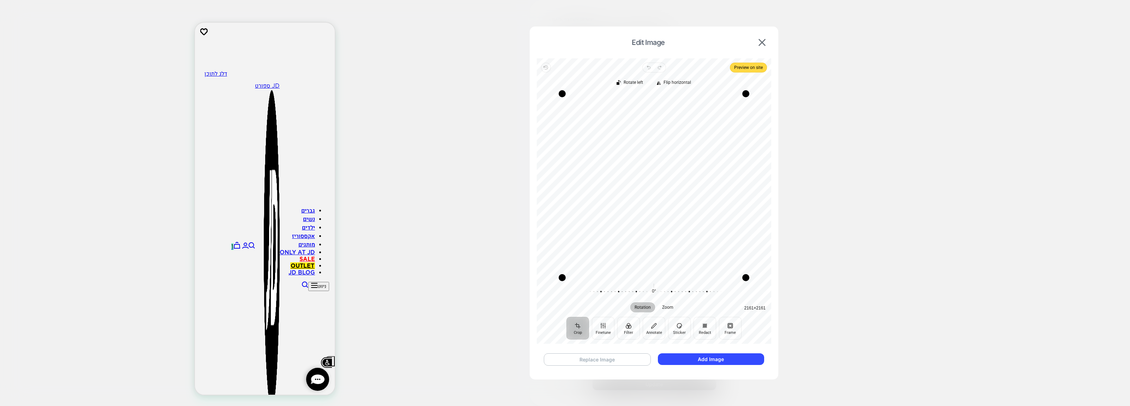
click at [587, 359] on button "Replace Image" at bounding box center [597, 359] width 107 height 12
click at [697, 360] on button "Add Image" at bounding box center [711, 359] width 106 height 12
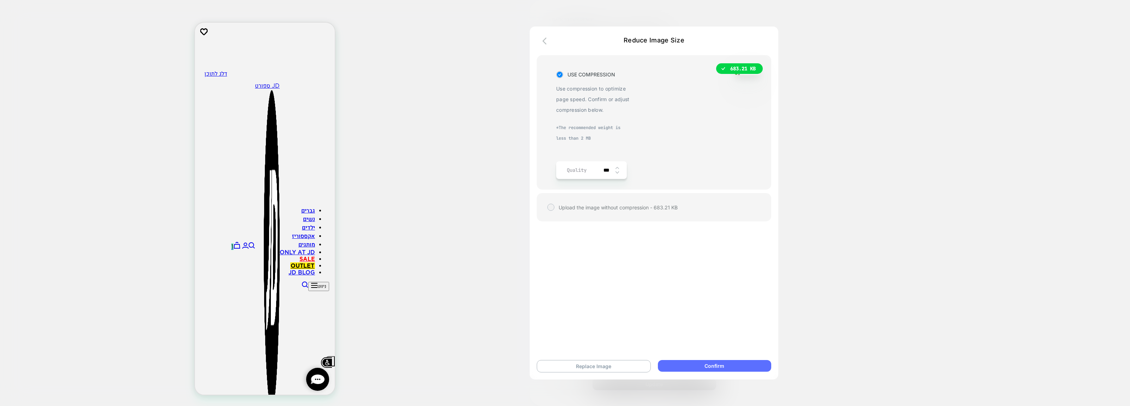
click at [737, 368] on button "Confirm" at bounding box center [714, 366] width 113 height 12
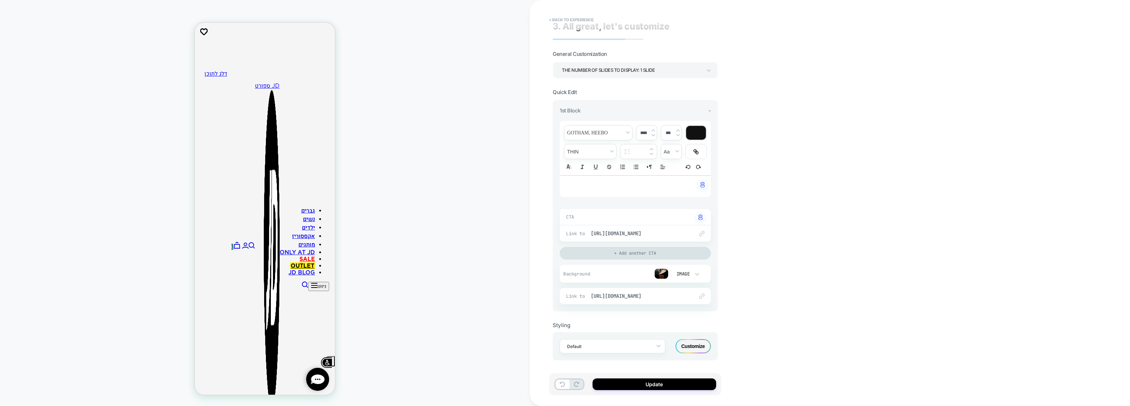
scroll to position [0, 0]
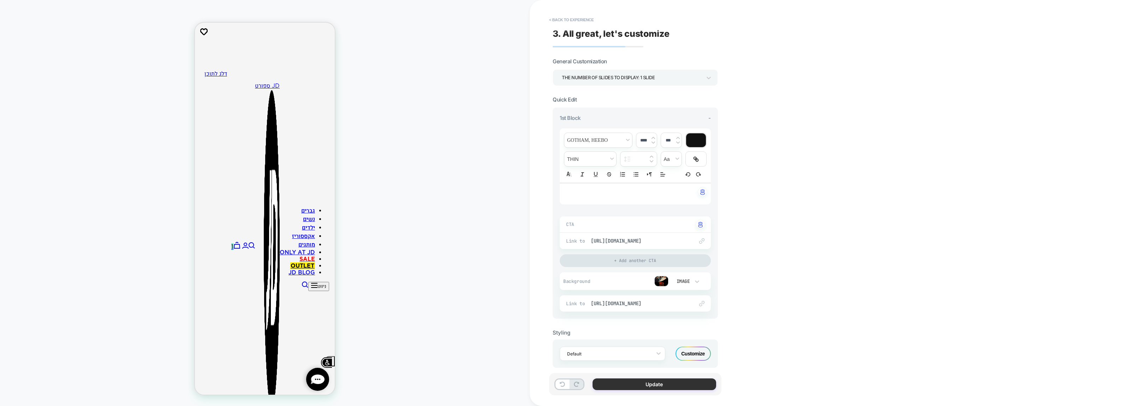
click at [640, 384] on button "Update" at bounding box center [655, 384] width 124 height 12
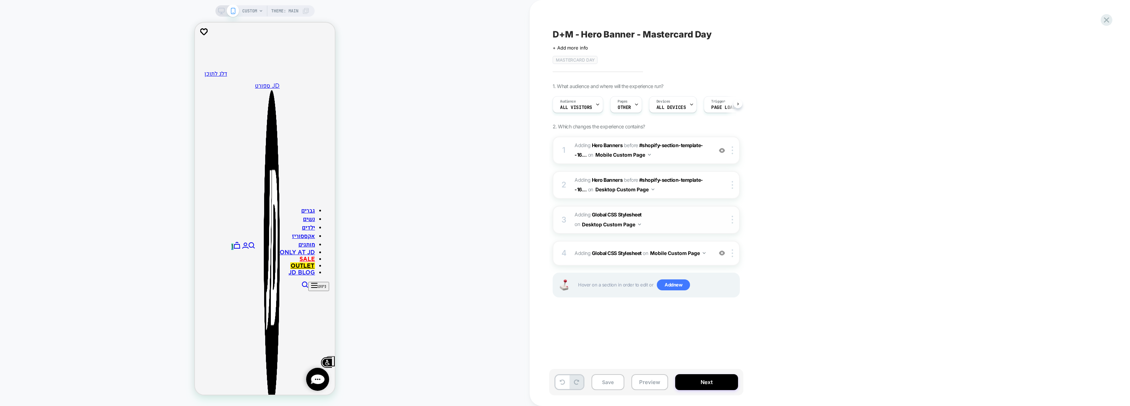
scroll to position [0, 0]
click at [223, 9] on icon at bounding box center [221, 11] width 6 height 6
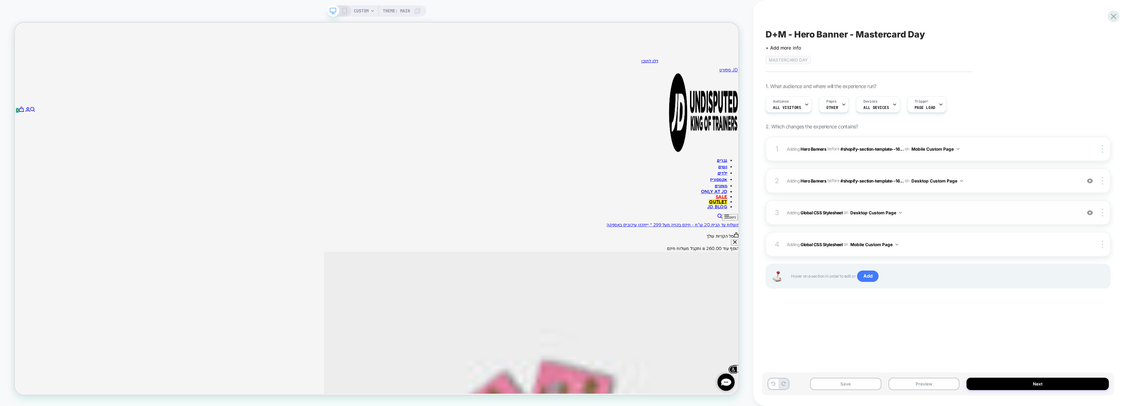
click at [1023, 209] on span "Adding Global CSS Stylesheet on Desktop Custom Page" at bounding box center [932, 212] width 290 height 9
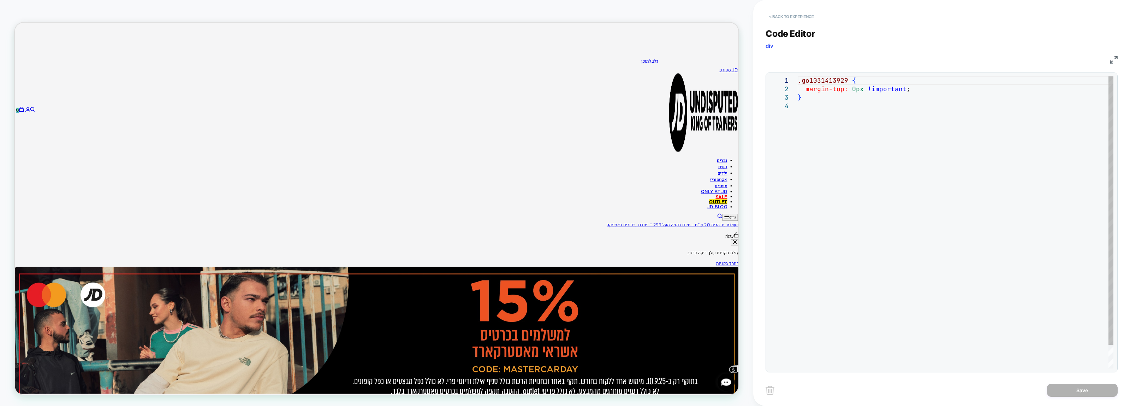
click at [795, 12] on button "< Back to experience" at bounding box center [792, 16] width 52 height 11
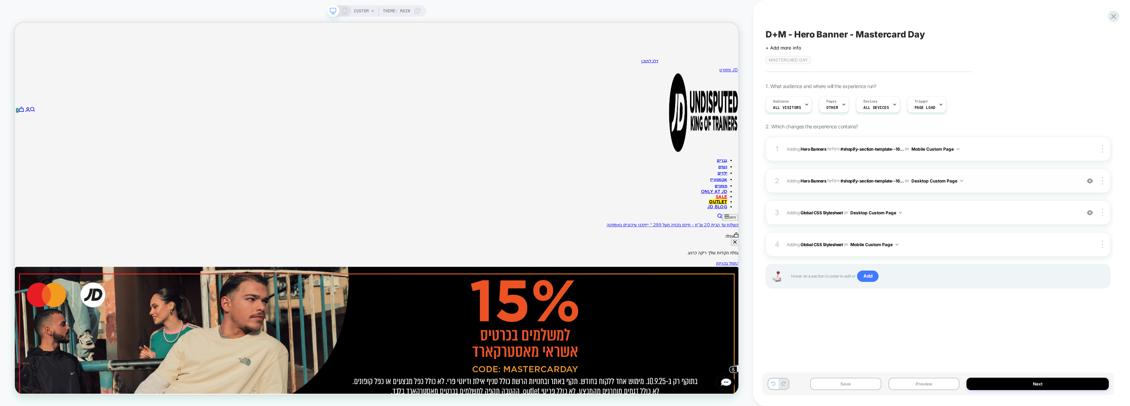
click at [1017, 182] on span "#_loomi_addon_1749455763089_dup1749717728 Adding Hero Banners BEFORE #shopify-s…" at bounding box center [932, 180] width 290 height 9
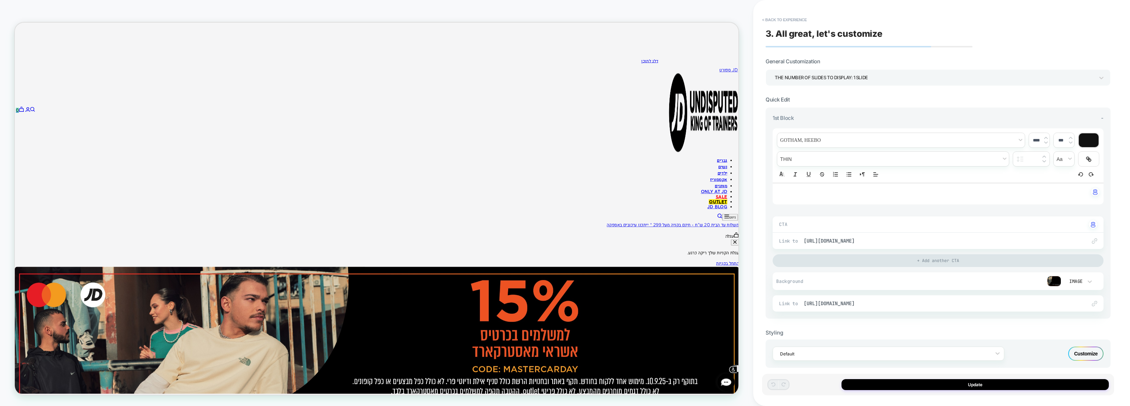
click at [1050, 284] on img at bounding box center [1054, 281] width 14 height 11
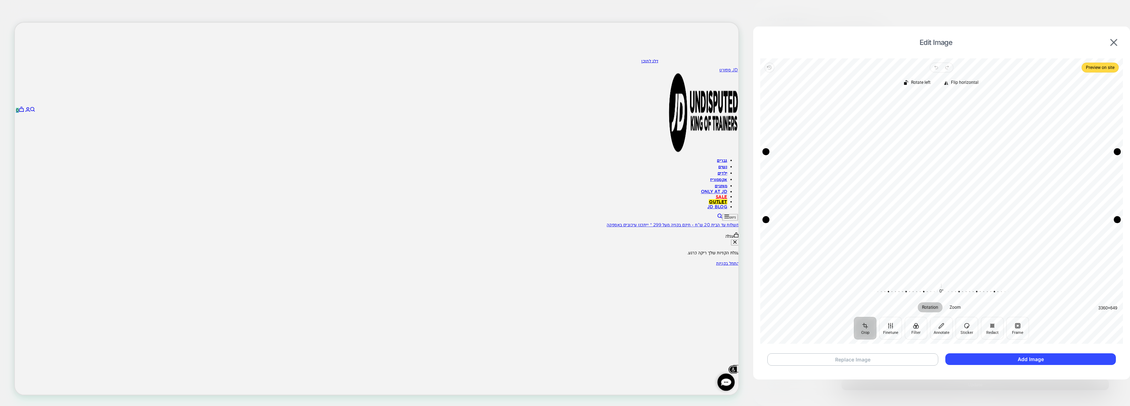
click at [900, 359] on button "Replace Image" at bounding box center [853, 359] width 171 height 12
click at [1028, 358] on button "Add Image" at bounding box center [1031, 359] width 171 height 12
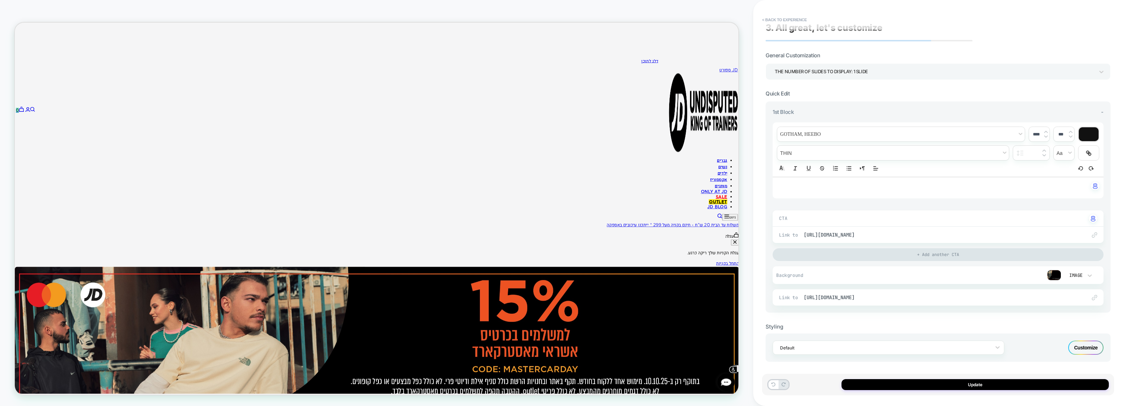
scroll to position [7, 0]
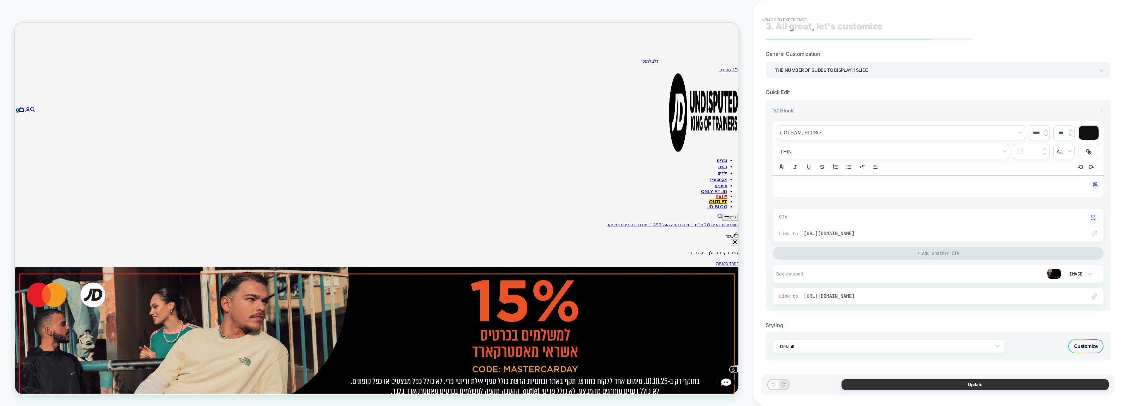
click at [937, 382] on button "Update" at bounding box center [975, 384] width 267 height 11
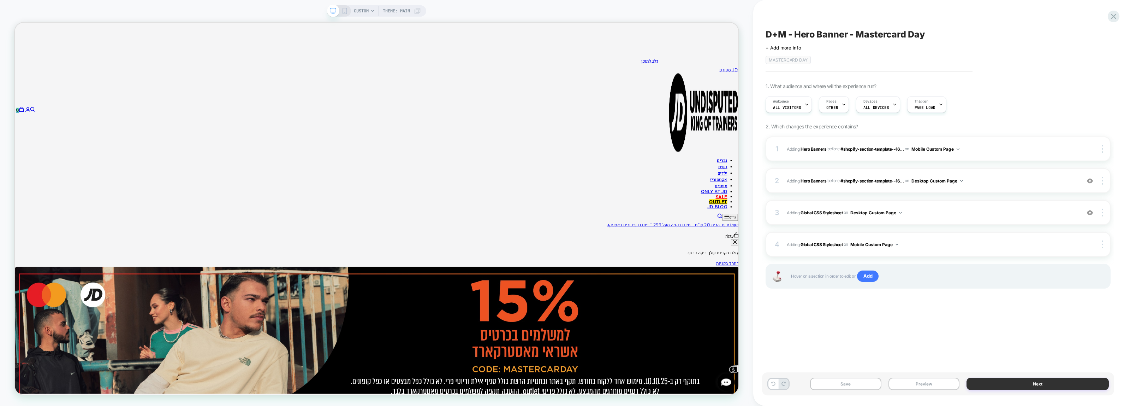
click at [1015, 382] on button "Next" at bounding box center [1038, 383] width 142 height 12
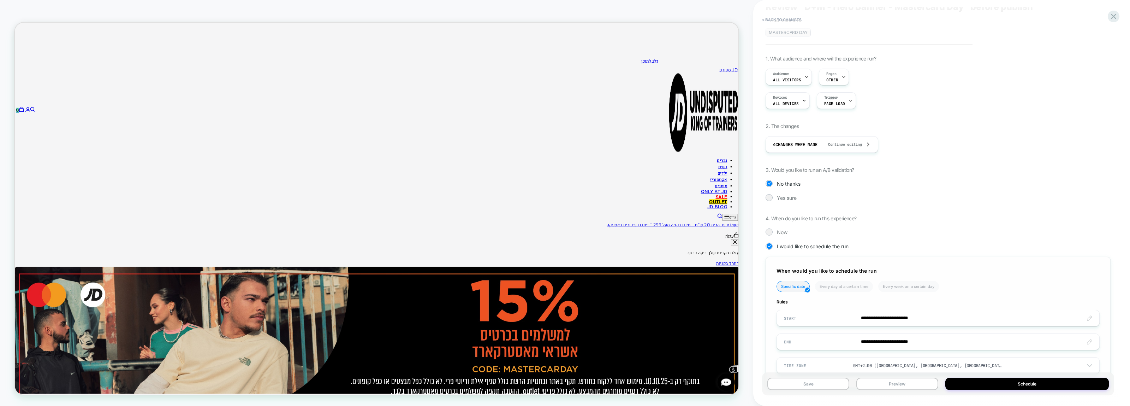
scroll to position [57, 0]
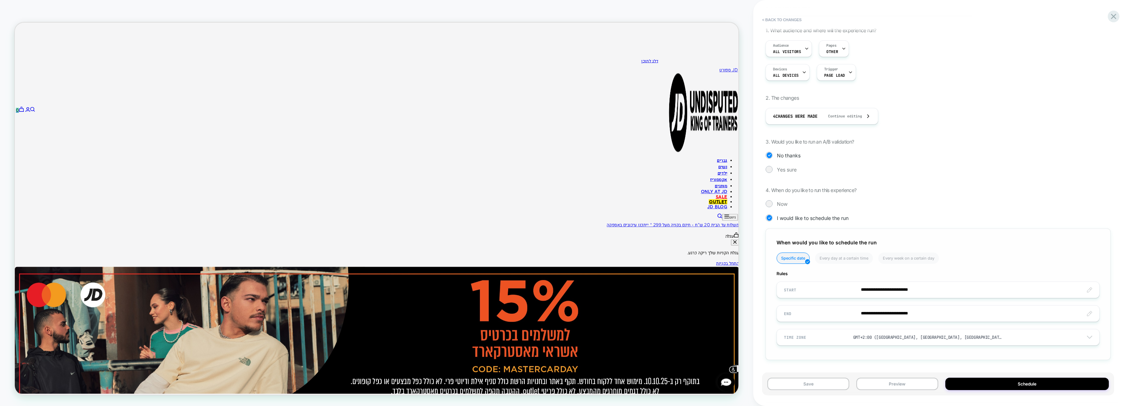
click at [866, 292] on input "**********" at bounding box center [938, 289] width 322 height 17
click at [865, 188] on span "›" at bounding box center [864, 187] width 11 height 6
click at [853, 218] on td "10" at bounding box center [852, 221] width 11 height 10
type input "**********"
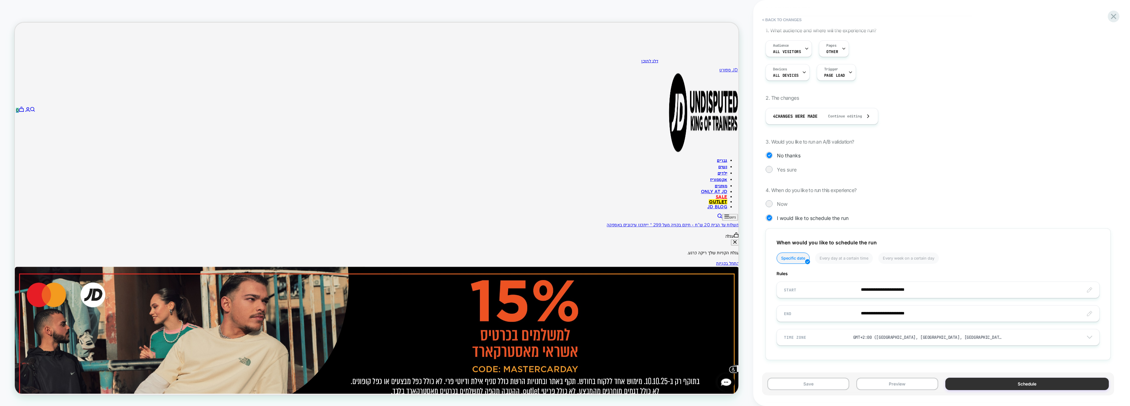
click at [982, 385] on button "Schedule" at bounding box center [1028, 383] width 164 height 12
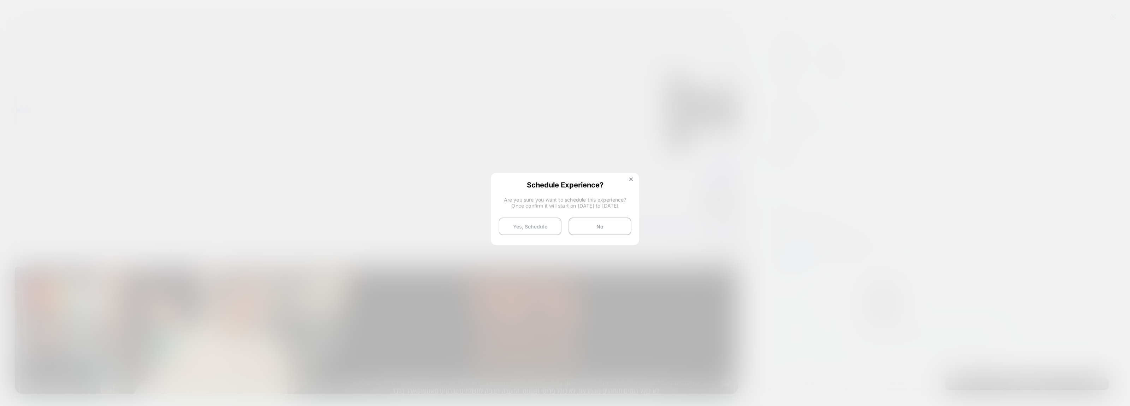
click at [541, 223] on button "Yes, Schedule" at bounding box center [530, 226] width 63 height 18
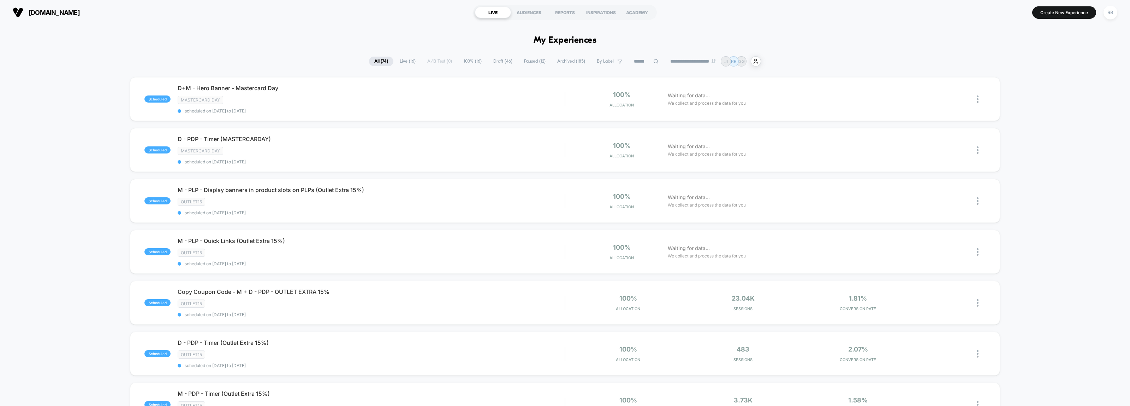
click at [599, 59] on span "By Label" at bounding box center [605, 61] width 17 height 5
click at [580, 158] on div "Mastercard day" at bounding box center [604, 157] width 67 height 7
click at [594, 188] on button "Save" at bounding box center [604, 189] width 67 height 11
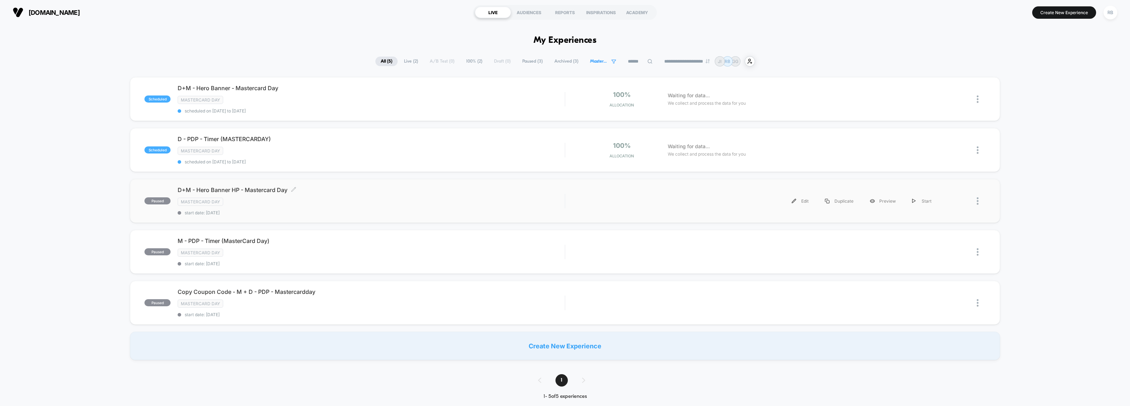
click at [332, 199] on div "Mastercard day" at bounding box center [371, 201] width 387 height 8
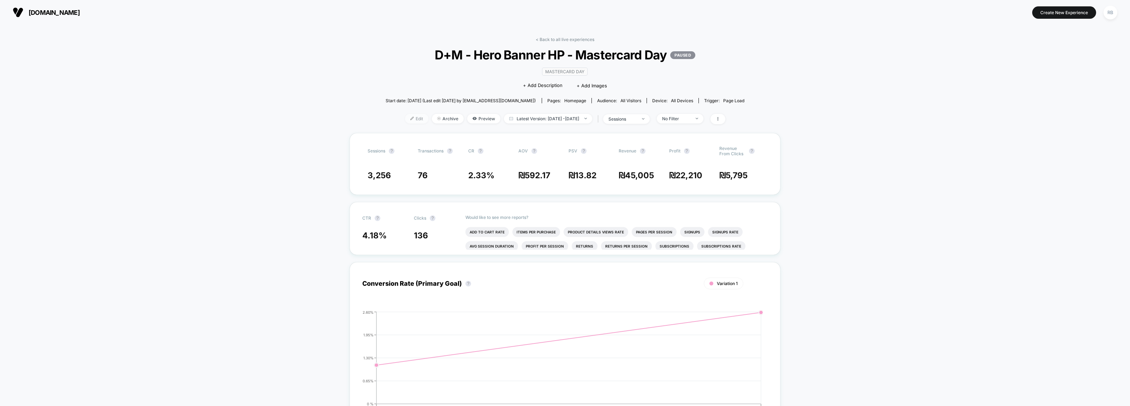
click at [405, 119] on span "Edit" at bounding box center [416, 119] width 23 height 10
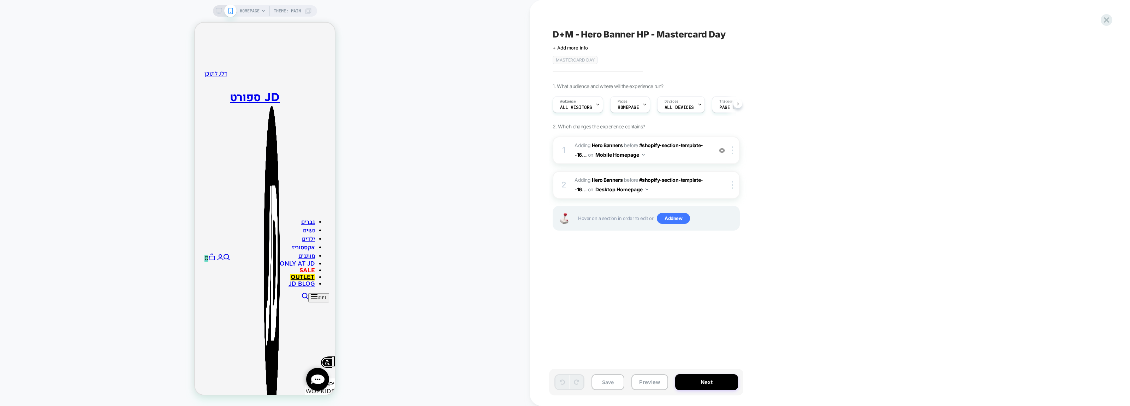
scroll to position [0, 0]
click at [691, 156] on span "#_loomi_addon_1749454975003_dup1752123921 Adding Hero Banners BEFORE #shopify-s…" at bounding box center [642, 150] width 135 height 19
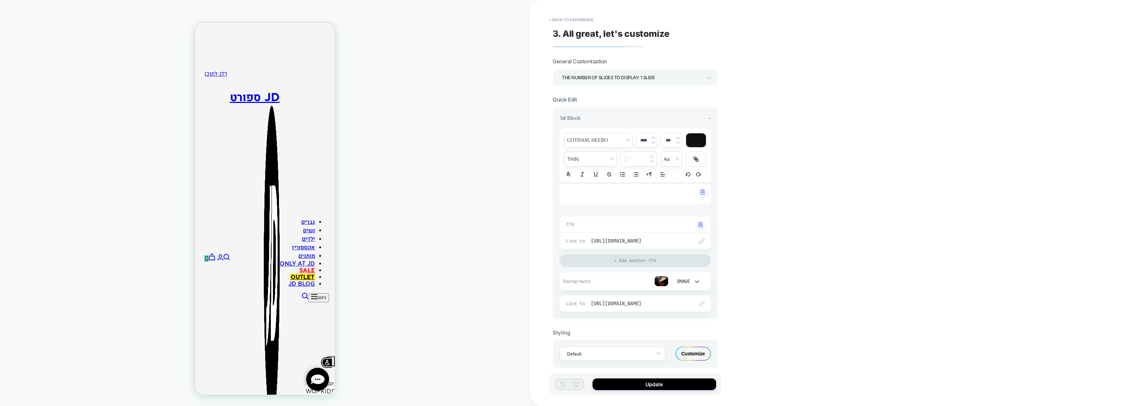
click at [690, 279] on div "Image" at bounding box center [682, 281] width 15 height 6
click at [636, 278] on div at bounding box center [565, 203] width 1130 height 406
click at [656, 277] on img at bounding box center [662, 281] width 14 height 11
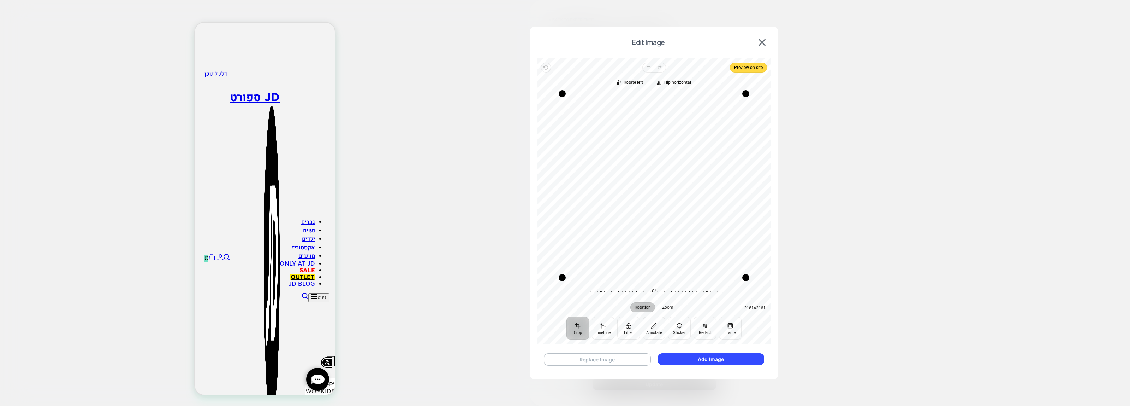
click at [630, 364] on button "Replace Image" at bounding box center [597, 359] width 107 height 12
click at [726, 356] on button "Add Image" at bounding box center [711, 359] width 106 height 12
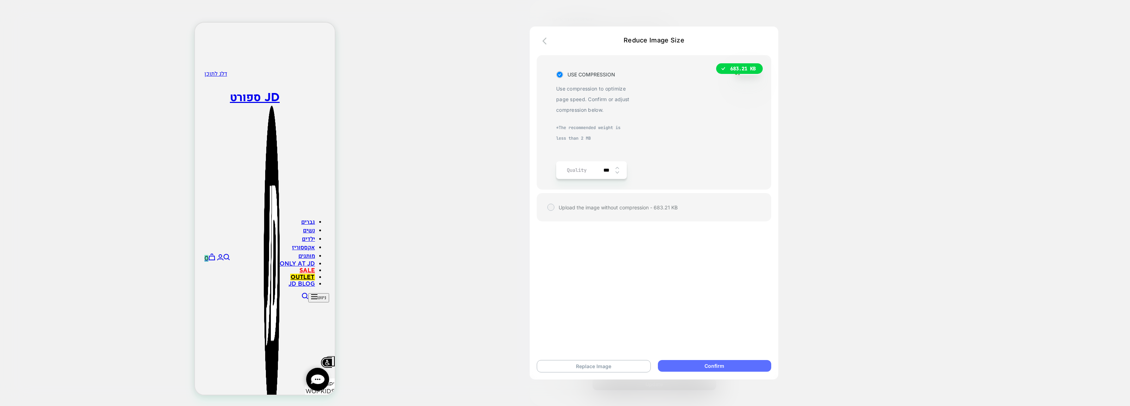
click at [686, 361] on button "Confirm" at bounding box center [714, 366] width 113 height 12
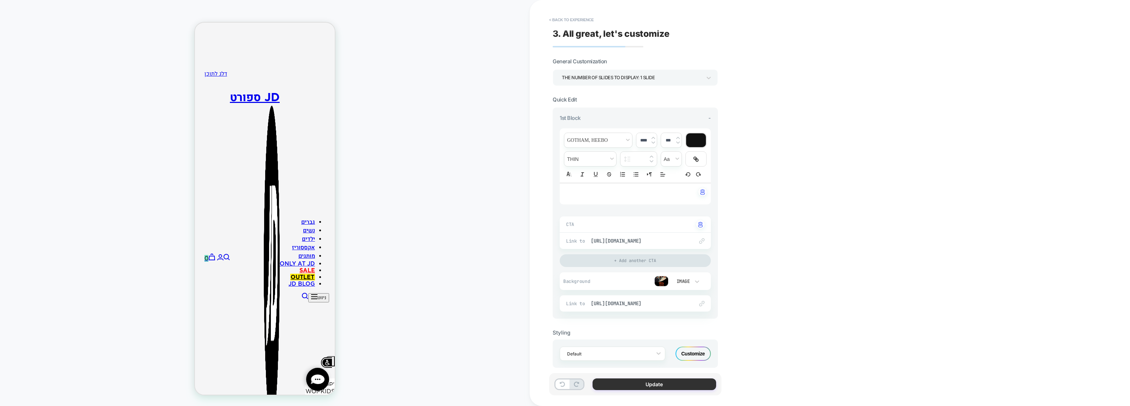
click at [660, 384] on button "Update" at bounding box center [655, 384] width 124 height 12
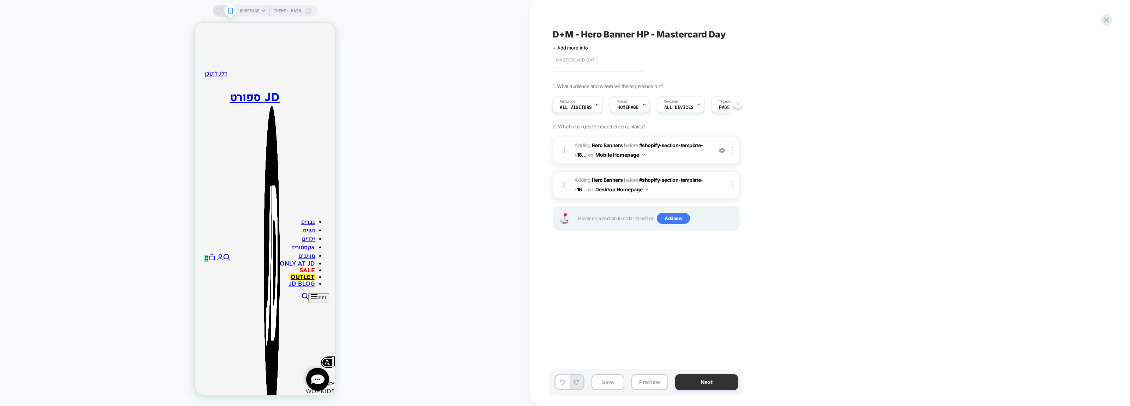
click at [715, 385] on button "Next" at bounding box center [706, 382] width 63 height 16
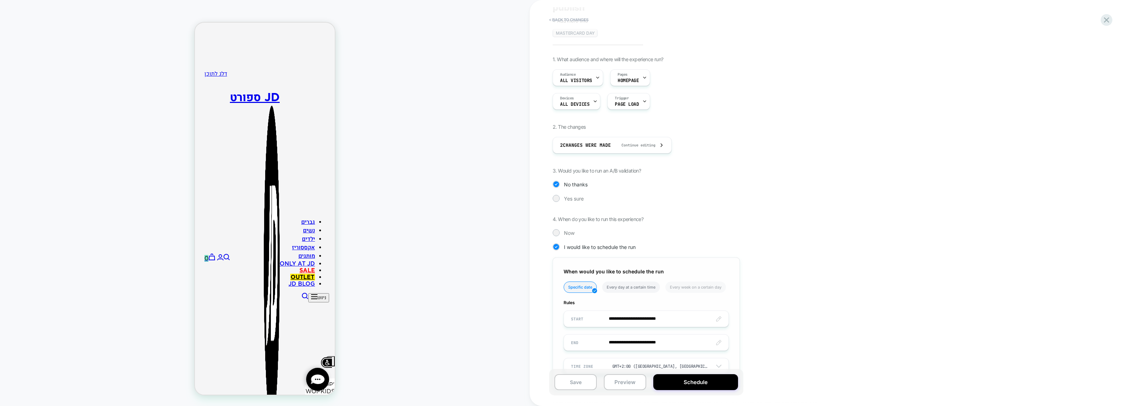
scroll to position [67, 0]
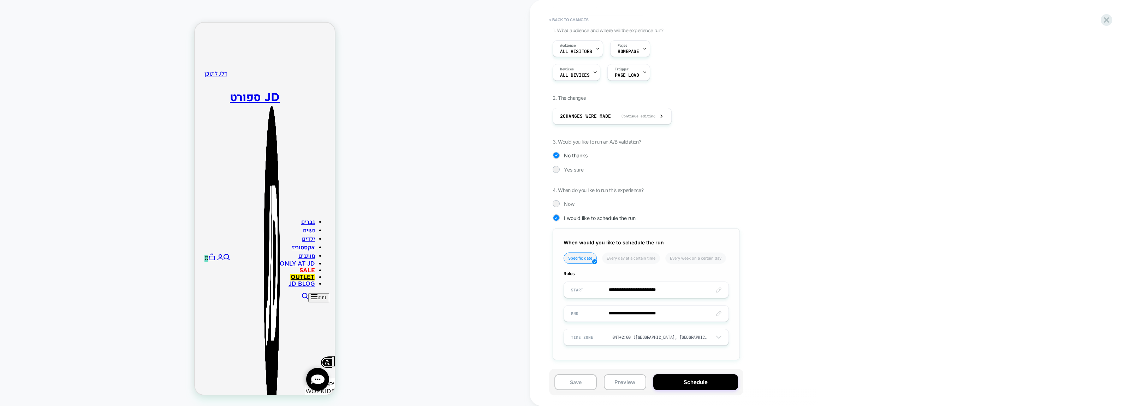
drag, startPoint x: 645, startPoint y: 286, endPoint x: 655, endPoint y: 274, distance: 16.3
click at [645, 287] on input "**********" at bounding box center [646, 289] width 165 height 17
click at [648, 193] on th "›" at bounding box center [651, 189] width 11 height 10
click at [639, 223] on td "10" at bounding box center [639, 221] width 11 height 10
type input "**********"
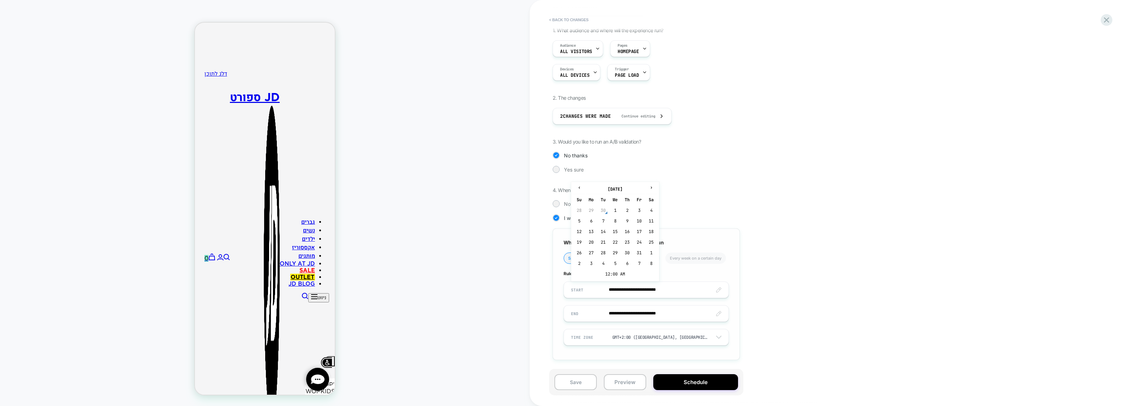
type input "**********"
click at [569, 385] on button "Save" at bounding box center [576, 382] width 42 height 16
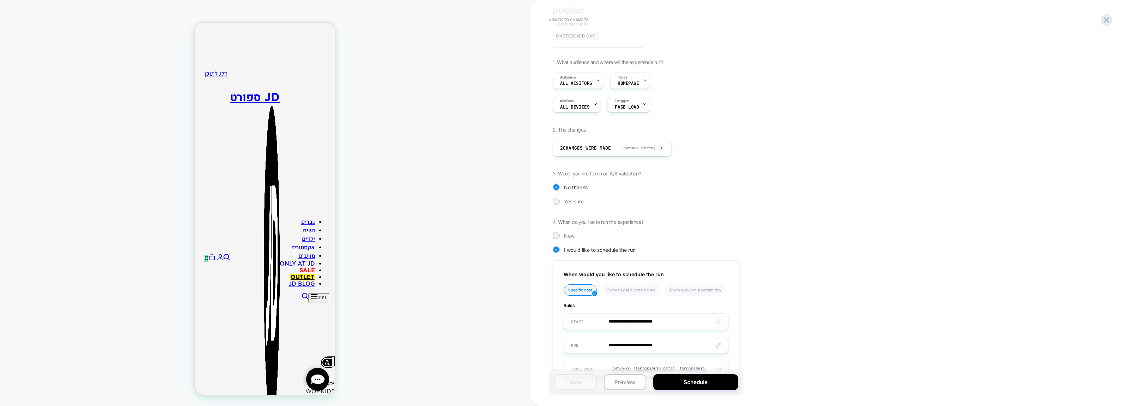
scroll to position [0, 0]
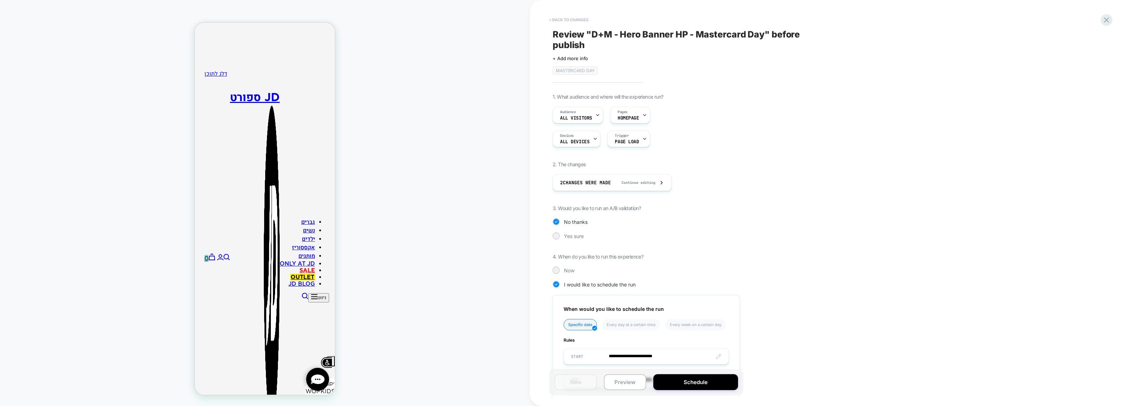
click at [571, 16] on button "< Back to changes" at bounding box center [569, 19] width 47 height 11
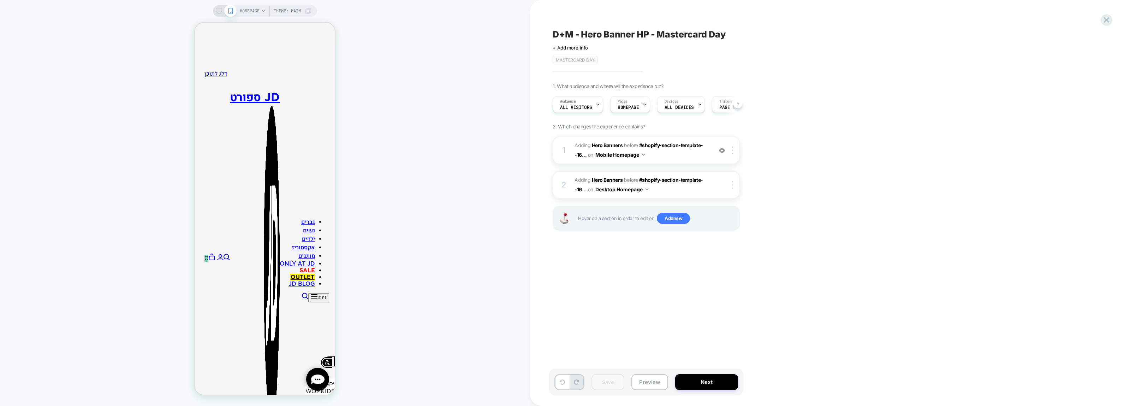
scroll to position [0, 0]
click at [696, 151] on span "#_loomi_addon_1749454975003_dup1752123921 Adding Hero Banners BEFORE #shopify-s…" at bounding box center [642, 150] width 135 height 19
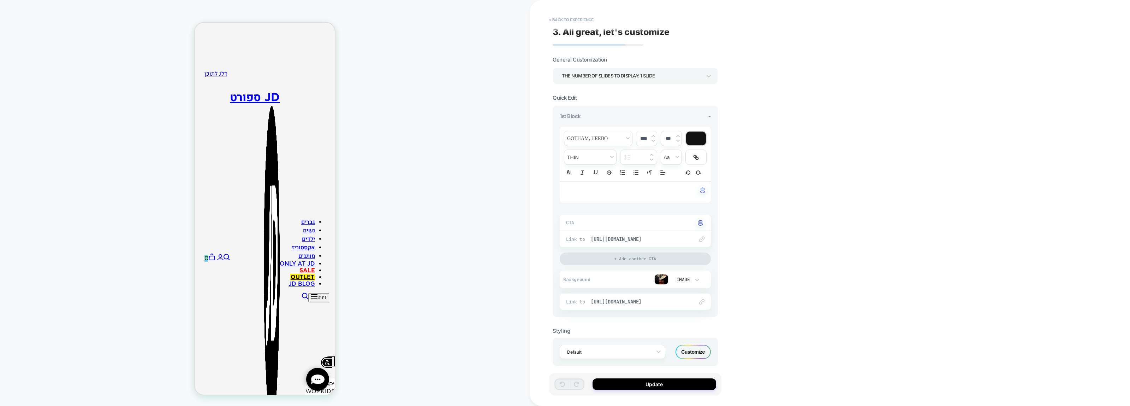
scroll to position [0, 0]
click at [576, 15] on button "< Back to experience" at bounding box center [572, 19] width 52 height 11
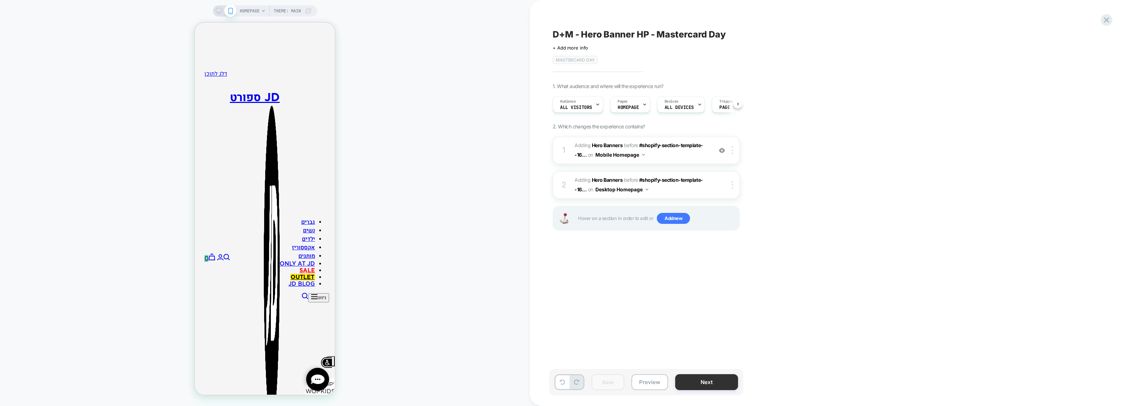
scroll to position [0, 0]
click at [693, 380] on button "Next" at bounding box center [706, 382] width 63 height 16
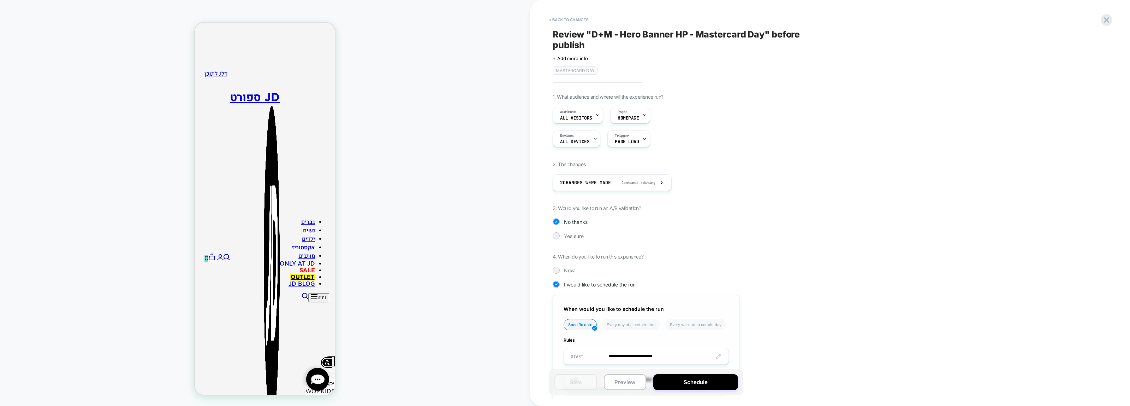
scroll to position [67, 0]
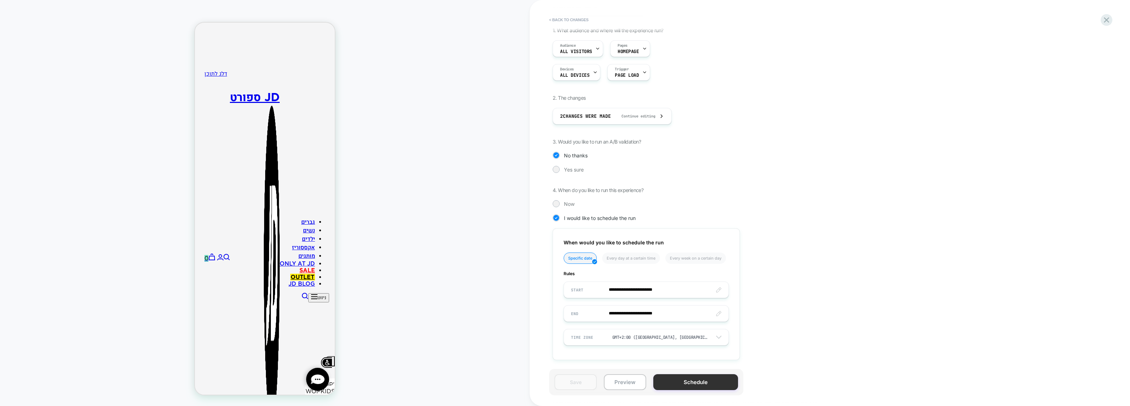
click at [688, 383] on button "Schedule" at bounding box center [695, 382] width 85 height 16
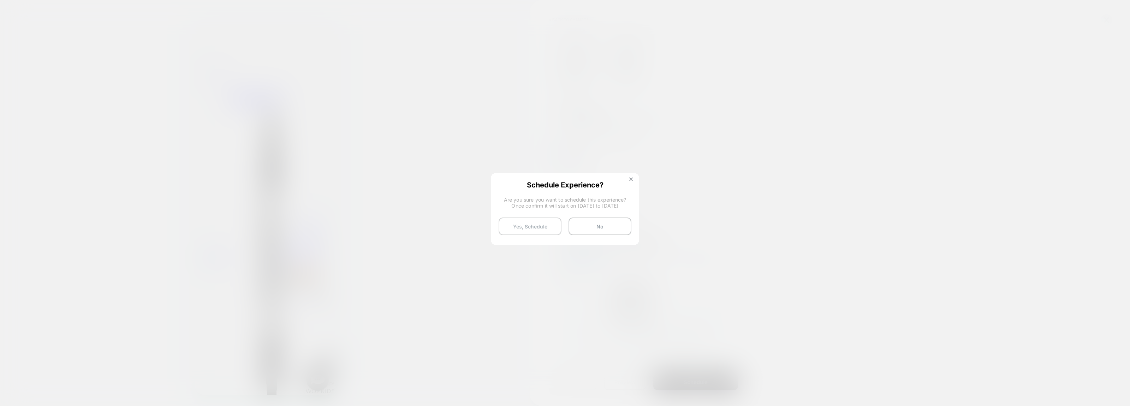
click at [532, 228] on button "Yes, Schedule" at bounding box center [530, 226] width 63 height 18
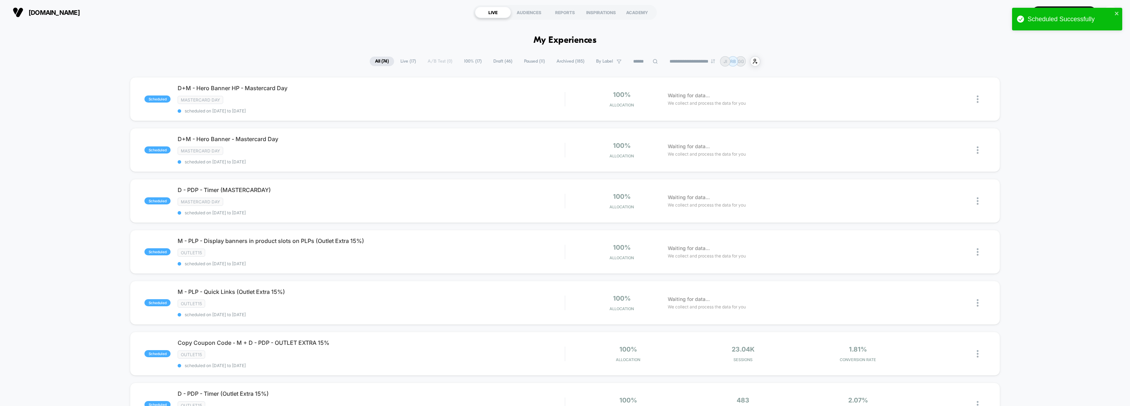
click at [606, 61] on span "By Label" at bounding box center [604, 61] width 17 height 5
click at [580, 169] on div "Mastercard day" at bounding box center [603, 170] width 67 height 7
click at [591, 188] on button "Save" at bounding box center [603, 189] width 67 height 11
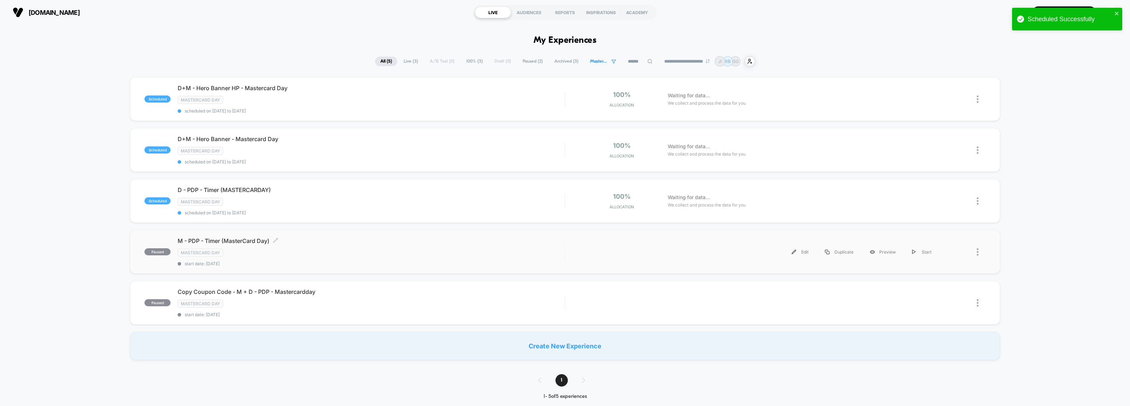
click at [352, 251] on div "Mastercard day" at bounding box center [371, 252] width 387 height 8
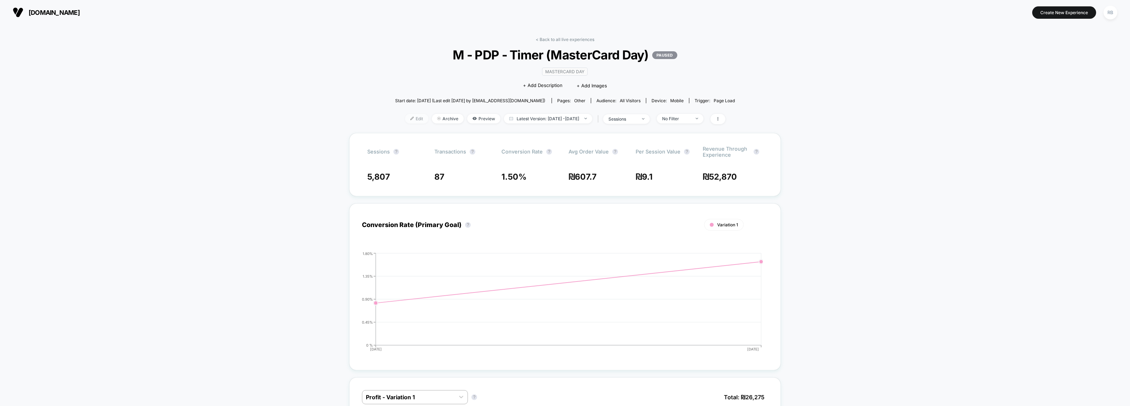
click at [405, 117] on span "Edit" at bounding box center [416, 119] width 23 height 10
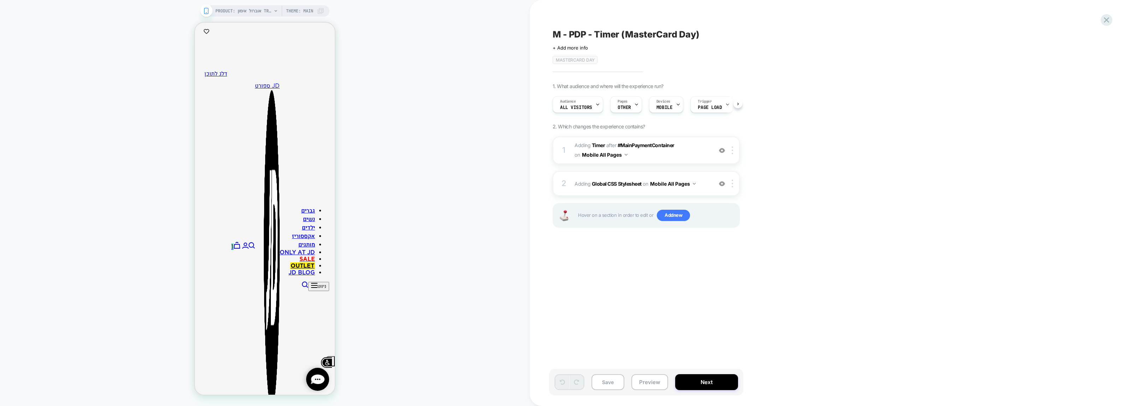
scroll to position [0, 0]
click at [693, 149] on span "#_loomi_addon_1716289133004_dup1720512562_dup1721719455_dup1723037804_dup172882…" at bounding box center [642, 150] width 135 height 19
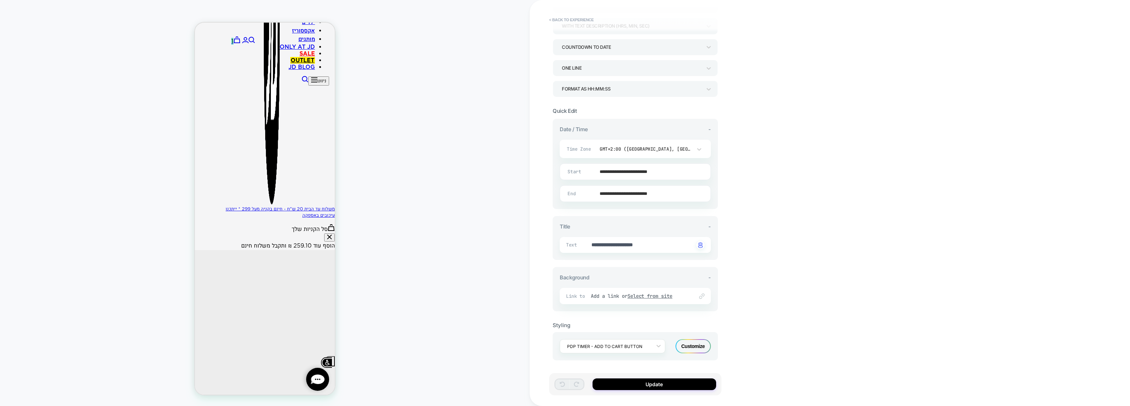
scroll to position [234, 0]
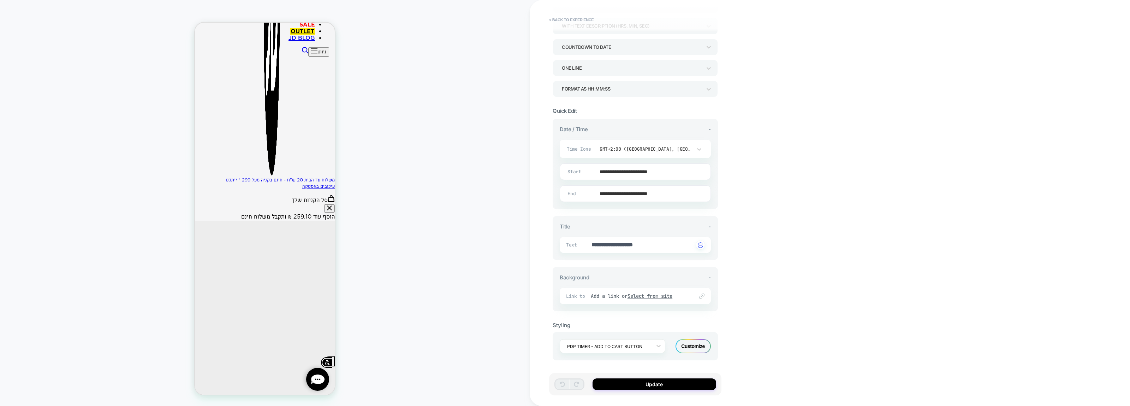
click at [672, 173] on input "**********" at bounding box center [634, 171] width 150 height 17
click at [649, 70] on span "›" at bounding box center [647, 68] width 11 height 5
click at [634, 103] on td "10" at bounding box center [635, 103] width 11 height 10
type textarea "*"
type input "**********"
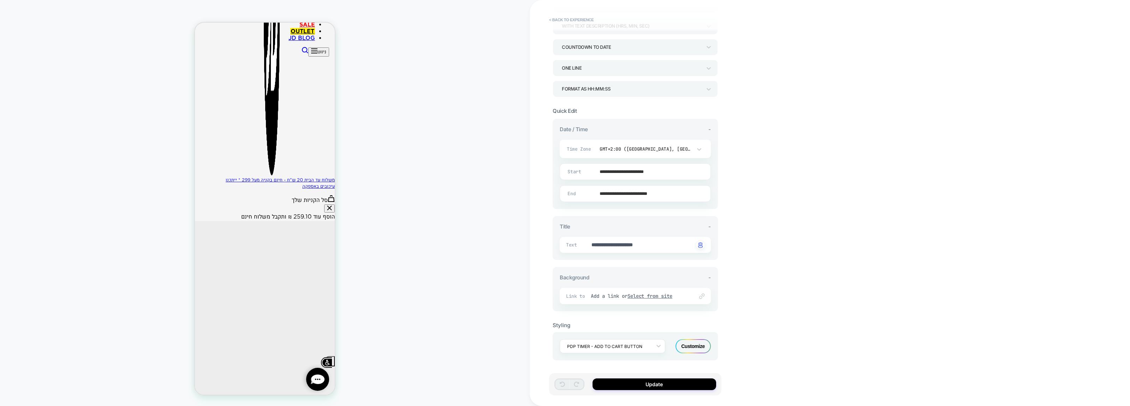
click at [633, 197] on input "**********" at bounding box center [634, 193] width 150 height 17
click at [649, 94] on span "›" at bounding box center [647, 90] width 11 height 5
click at [633, 124] on td "10" at bounding box center [635, 125] width 11 height 10
type textarea "*"
type input "**********"
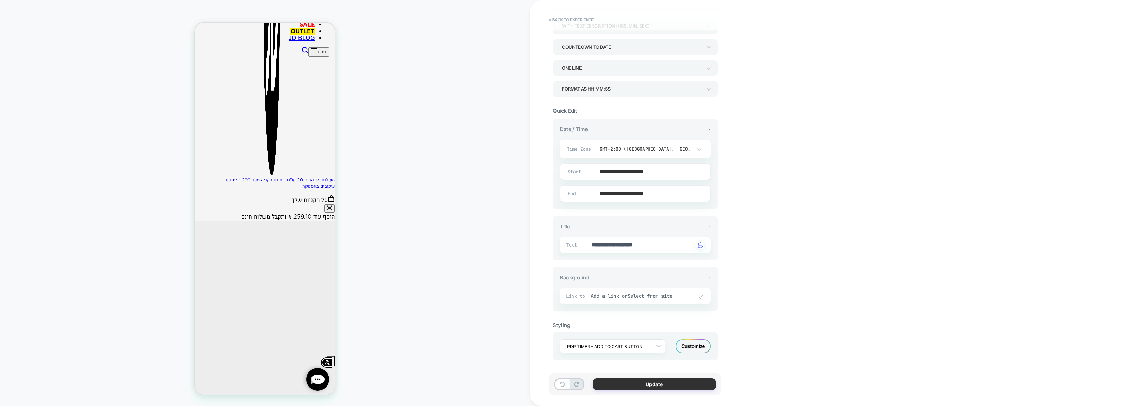
click at [618, 387] on button "Update" at bounding box center [655, 384] width 124 height 12
type textarea "*"
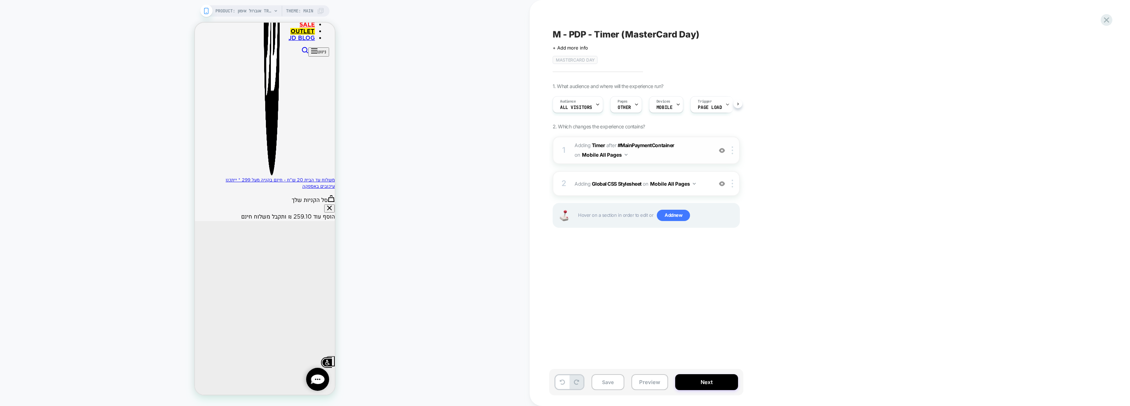
scroll to position [0, 0]
click at [720, 389] on button "Next" at bounding box center [706, 382] width 63 height 16
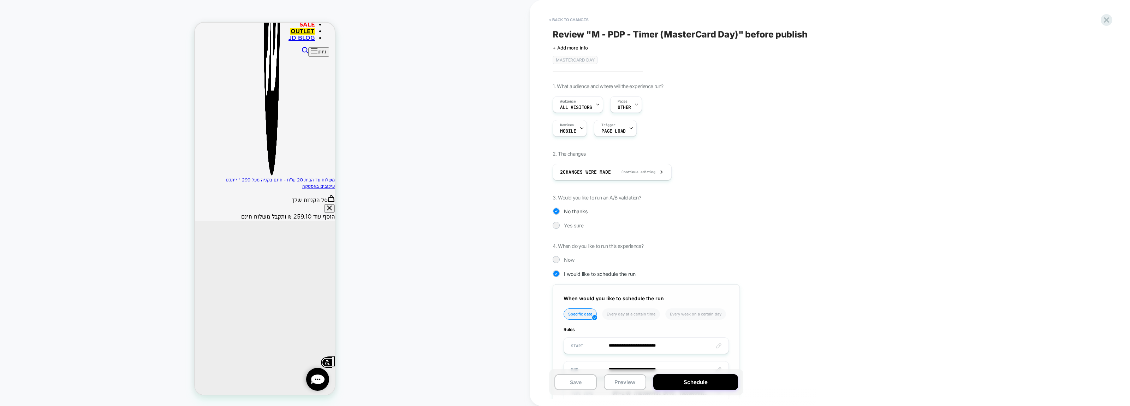
scroll to position [57, 0]
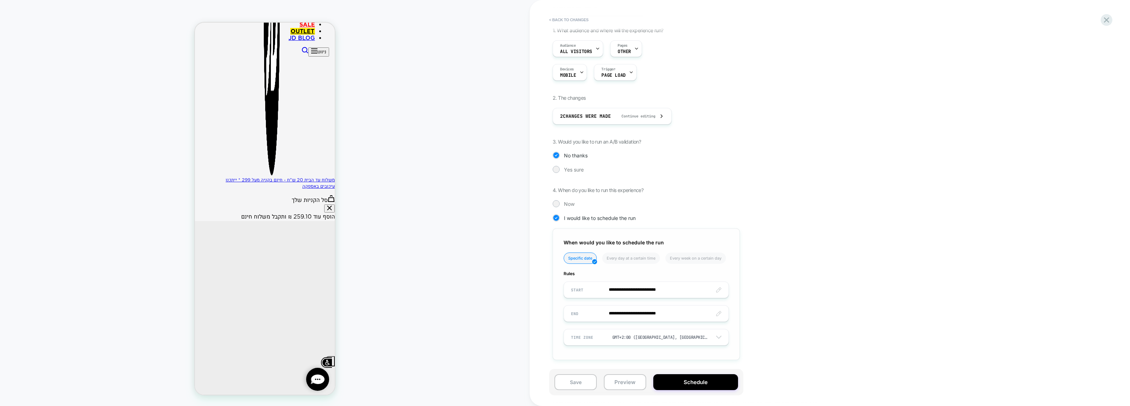
click at [651, 287] on input "**********" at bounding box center [646, 289] width 165 height 17
click at [653, 190] on span "›" at bounding box center [651, 187] width 11 height 6
click at [639, 223] on td "10" at bounding box center [639, 221] width 11 height 10
type input "**********"
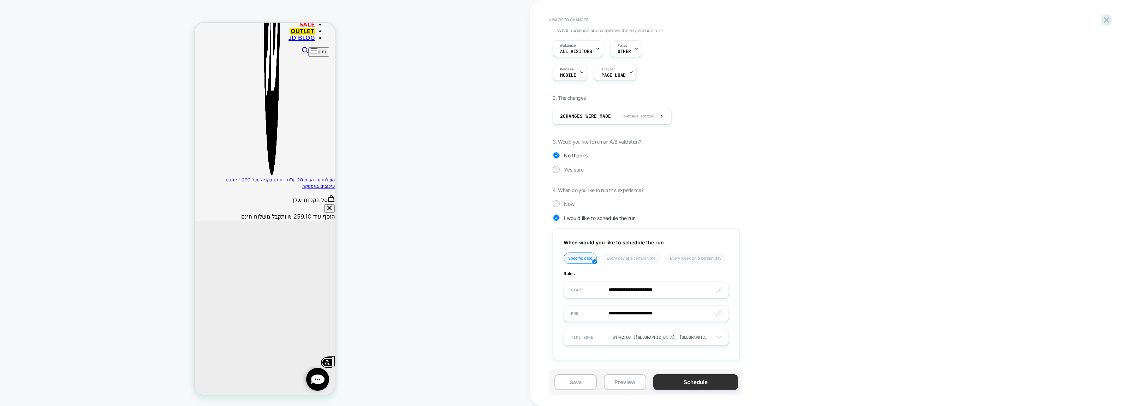
click at [684, 386] on button "Schedule" at bounding box center [695, 382] width 85 height 16
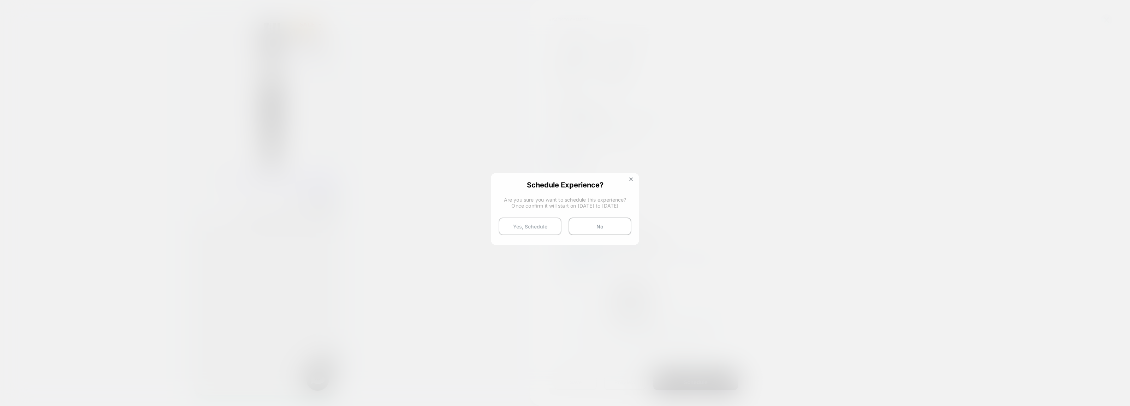
click at [541, 229] on button "Yes, Schedule" at bounding box center [530, 226] width 63 height 18
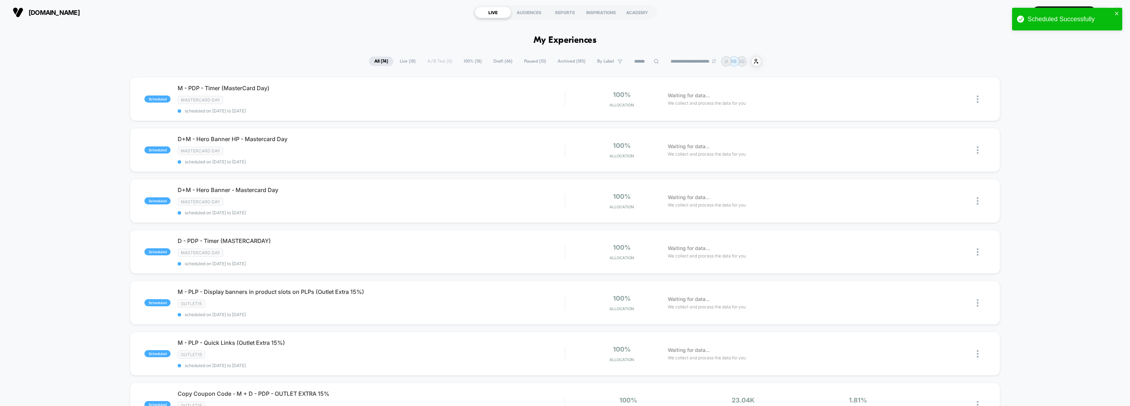
click at [605, 59] on span "By Label" at bounding box center [605, 61] width 17 height 5
click at [594, 108] on div "Mastercard day" at bounding box center [604, 108] width 67 height 7
click at [604, 189] on button "Save" at bounding box center [604, 189] width 67 height 11
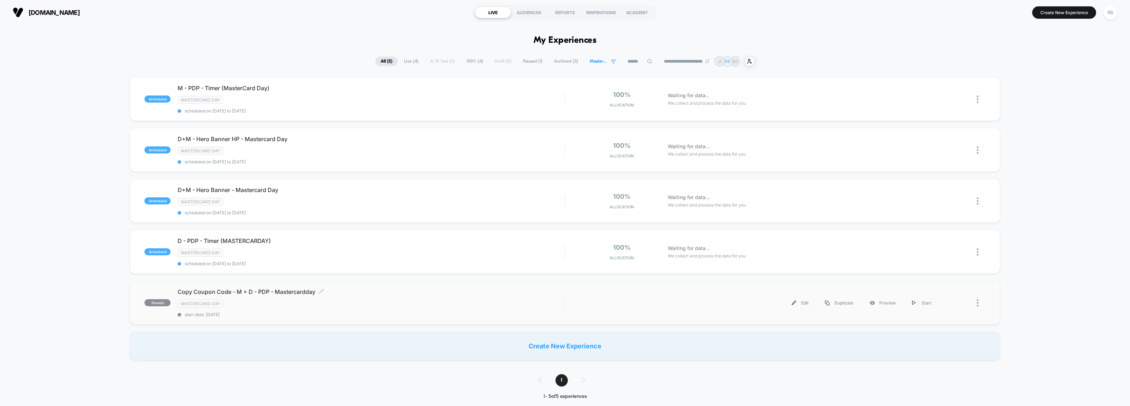
click at [248, 302] on div "Mastercard day" at bounding box center [371, 303] width 387 height 8
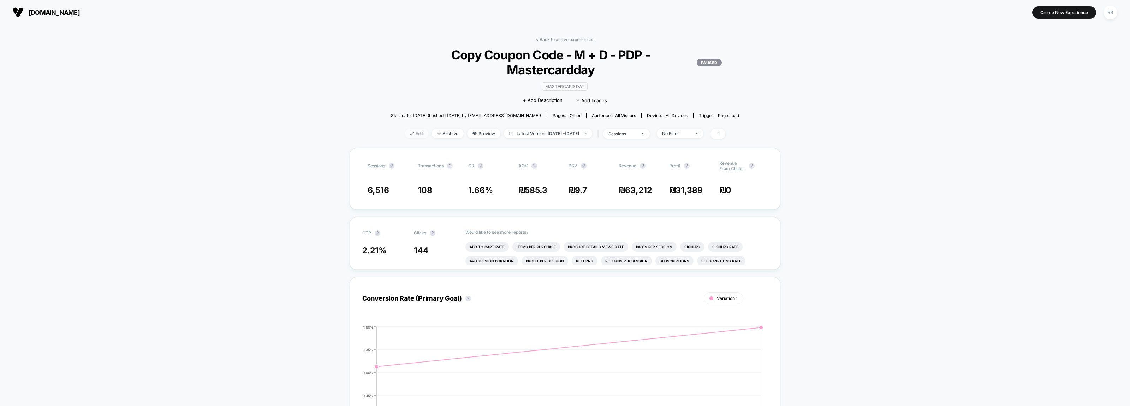
click at [405, 129] on span "Edit" at bounding box center [416, 134] width 23 height 10
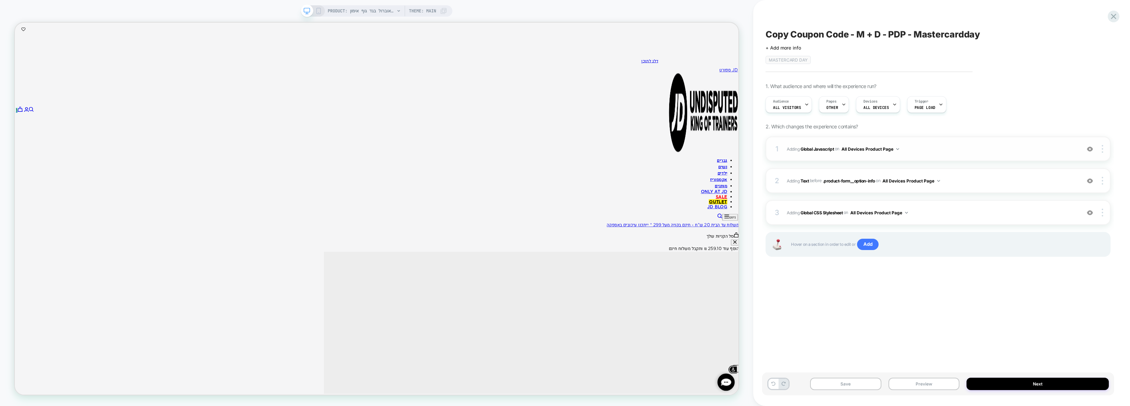
click at [987, 151] on span "Adding Global Javascript on All Devices Product Page" at bounding box center [932, 148] width 290 height 9
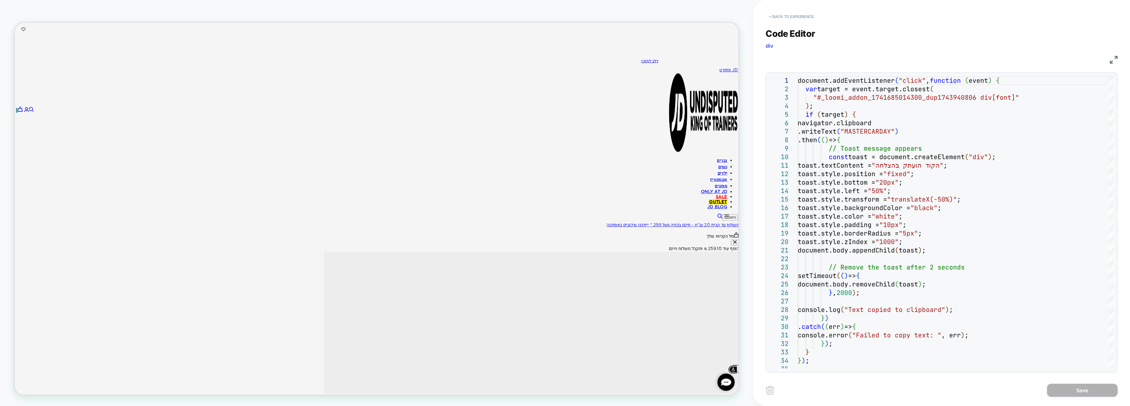
click at [781, 16] on button "< Back to experience" at bounding box center [792, 16] width 52 height 11
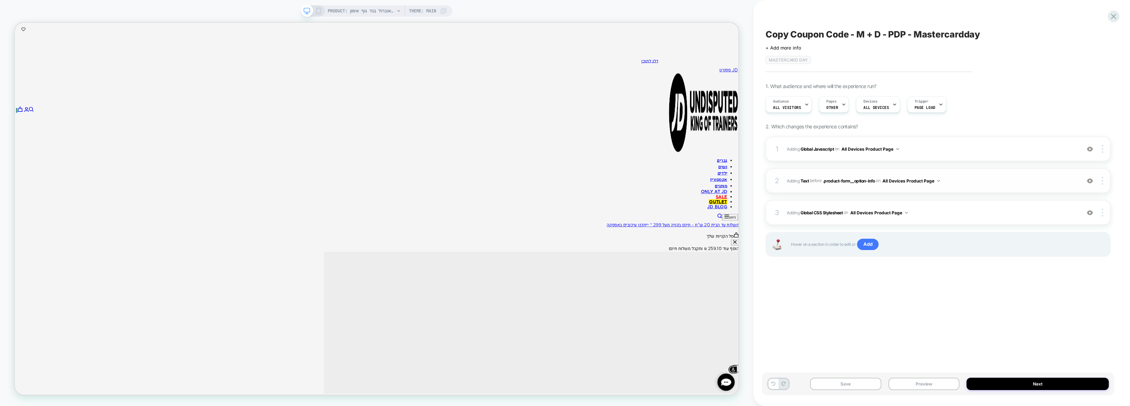
click at [992, 182] on span "#_loomi_addon_1741685014300_dup1743940806 Adding Text BEFORE .product-form__opt…" at bounding box center [932, 180] width 290 height 9
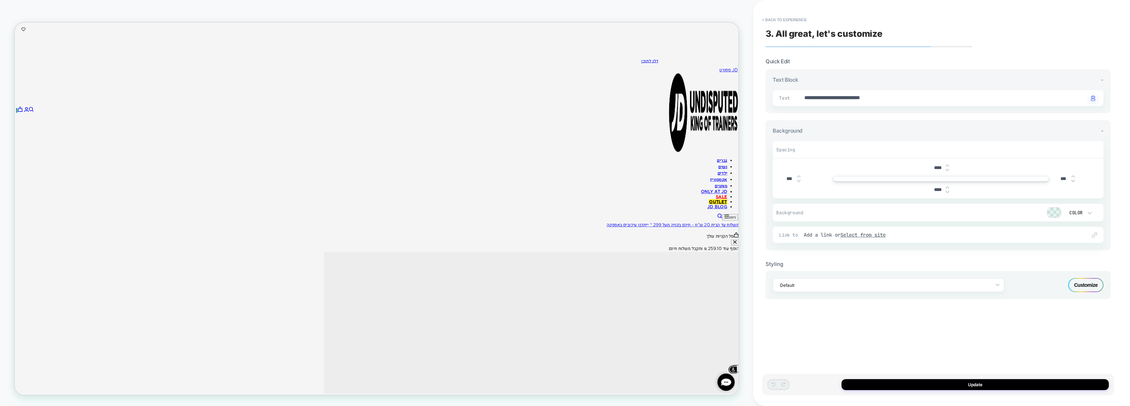
type textarea "*"
click at [785, 19] on button "< Back to experience" at bounding box center [785, 19] width 52 height 11
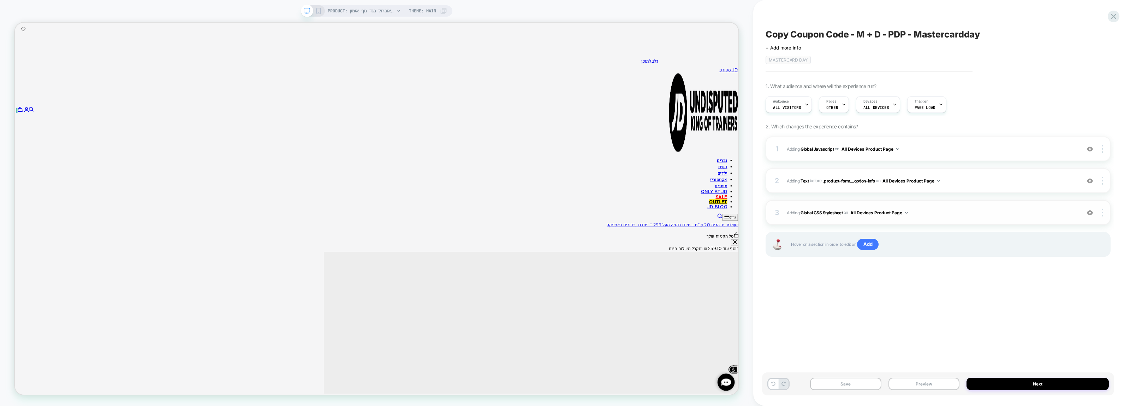
click at [984, 212] on span "Adding Global CSS Stylesheet on All Devices Product Page" at bounding box center [932, 212] width 290 height 9
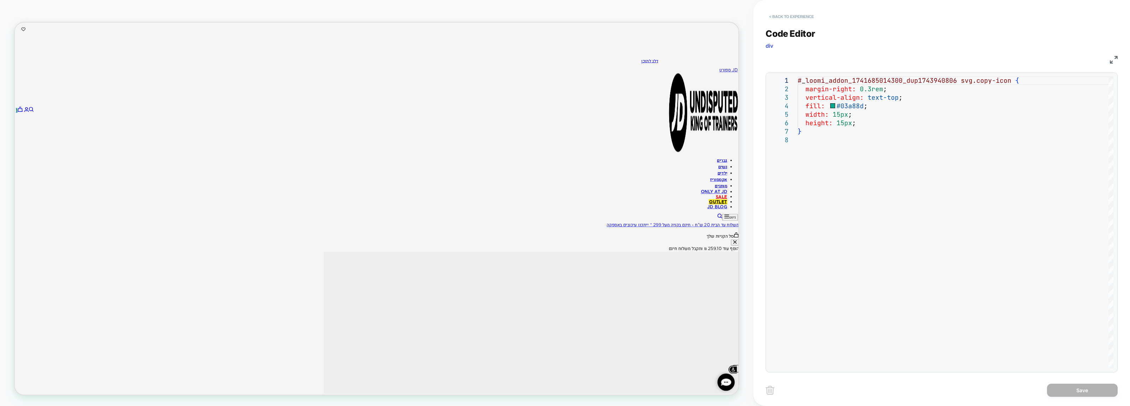
click at [770, 13] on button "< Back to experience" at bounding box center [792, 16] width 52 height 11
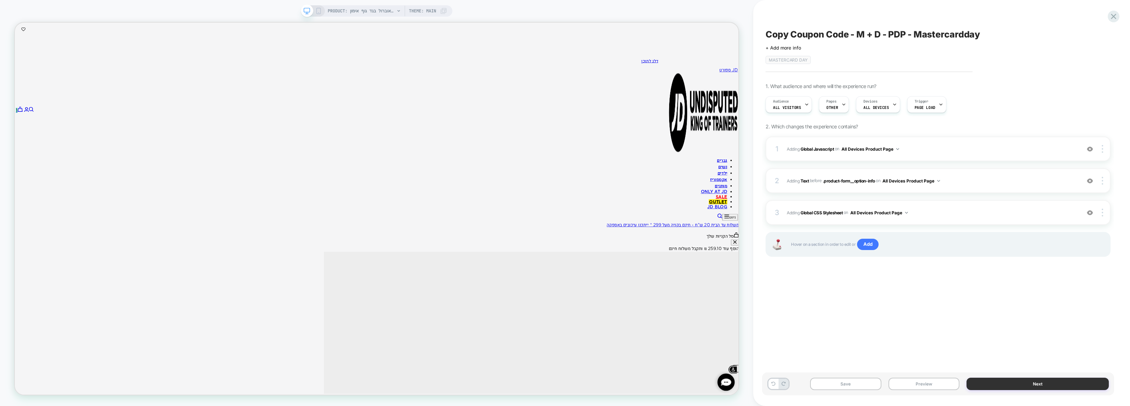
click at [1014, 388] on button "Next" at bounding box center [1038, 383] width 142 height 12
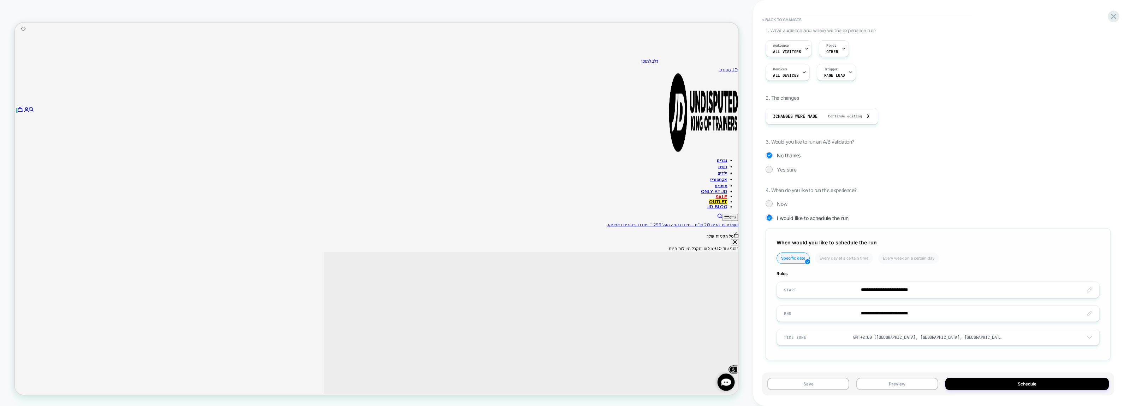
scroll to position [57, 0]
click at [877, 290] on input "**********" at bounding box center [938, 289] width 322 height 17
click at [865, 190] on span "›" at bounding box center [864, 187] width 11 height 6
click at [854, 221] on td "10" at bounding box center [852, 221] width 11 height 10
type input "**********"
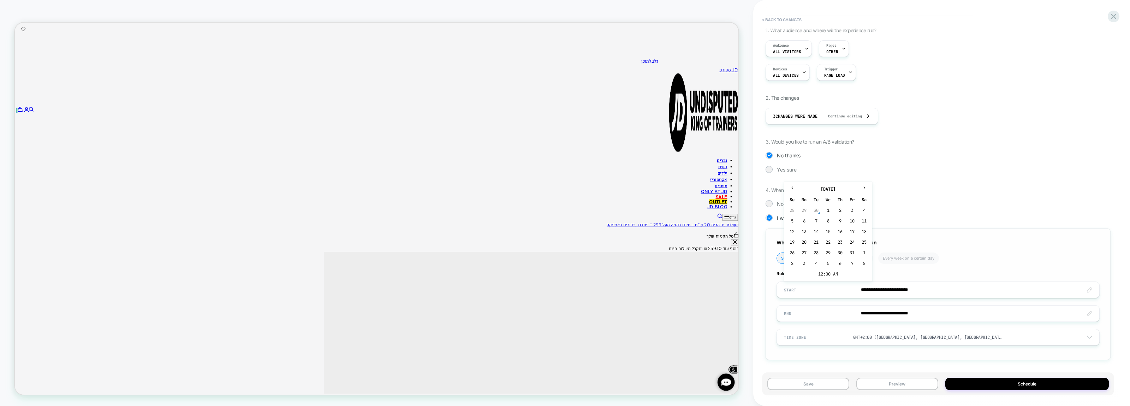
type input "**********"
click at [998, 387] on button "Schedule" at bounding box center [1028, 383] width 164 height 12
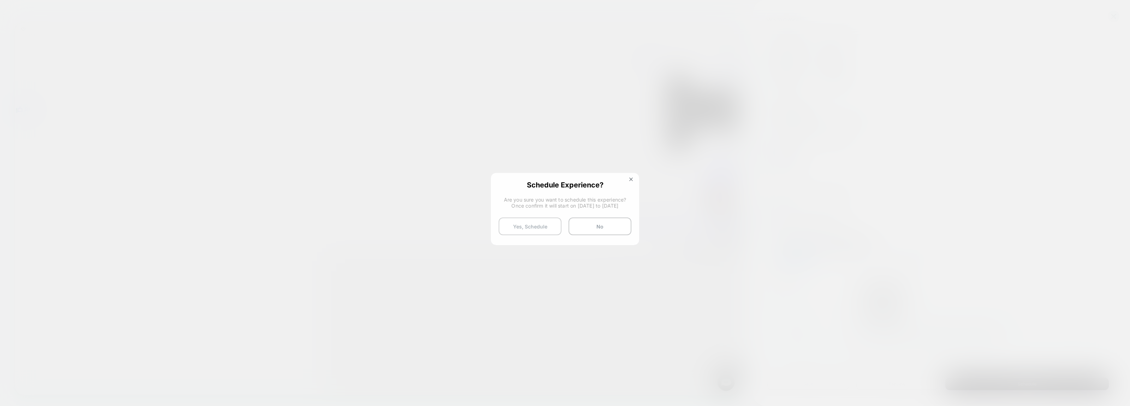
click at [513, 226] on button "Yes, Schedule" at bounding box center [530, 226] width 63 height 18
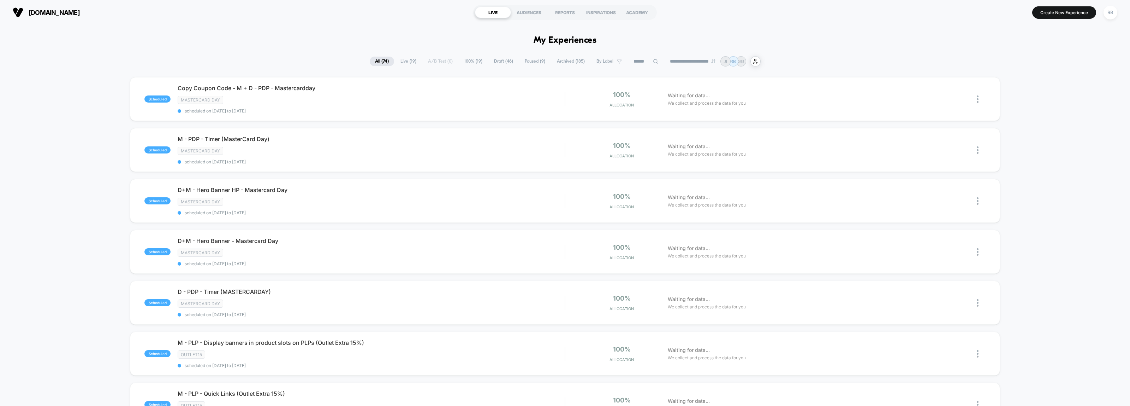
click at [597, 60] on span "By Label" at bounding box center [605, 61] width 17 height 5
click at [589, 170] on div "Mastercard day" at bounding box center [603, 170] width 67 height 7
click at [599, 188] on button "Save" at bounding box center [603, 189] width 67 height 11
